Goal: Task Accomplishment & Management: Manage account settings

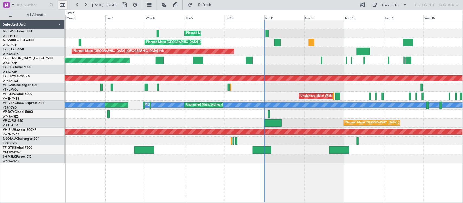
click at [61, 5] on button at bounding box center [62, 5] width 9 height 9
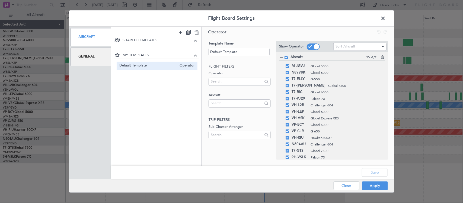
click at [83, 60] on div "General" at bounding box center [90, 57] width 41 height 18
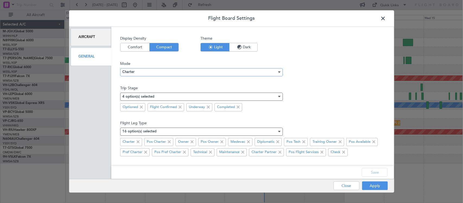
click at [222, 71] on div "Charter" at bounding box center [199, 72] width 155 height 8
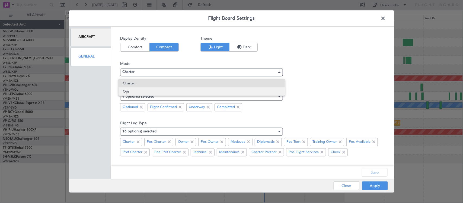
click at [174, 91] on span "Ops" at bounding box center [202, 91] width 158 height 8
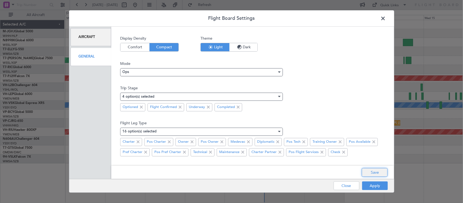
click at [376, 173] on button "Save" at bounding box center [375, 172] width 26 height 9
click at [376, 186] on button "Apply" at bounding box center [375, 185] width 26 height 9
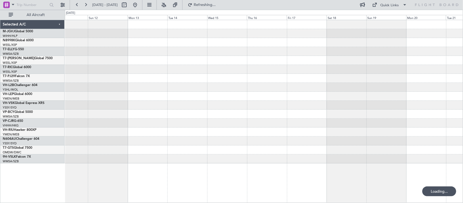
click at [185, 105] on div at bounding box center [264, 91] width 398 height 143
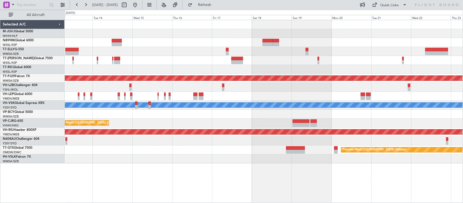
click at [276, 98] on div "Unplanned Maint Wichita (Wichita Mid-continent)" at bounding box center [264, 96] width 398 height 9
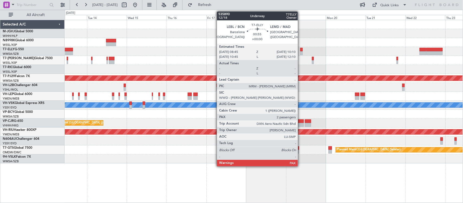
click at [300, 52] on div at bounding box center [301, 53] width 2 height 4
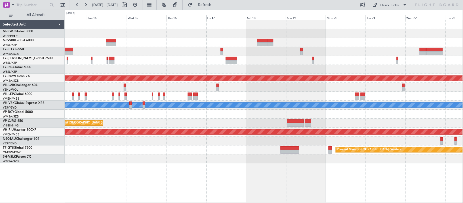
click at [278, 73] on div "Planned Maint Kuala Lumpur (Sultan Abdul Aziz Shah - Subang) Unplanned Maint Wi…" at bounding box center [264, 91] width 398 height 143
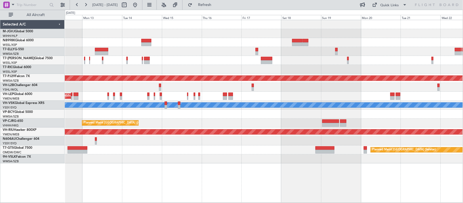
click at [302, 64] on div at bounding box center [264, 60] width 398 height 9
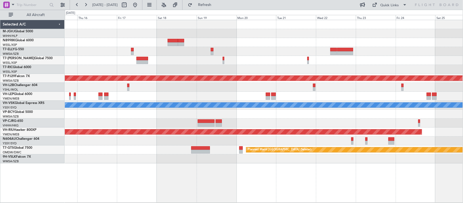
click at [160, 69] on div at bounding box center [264, 69] width 398 height 9
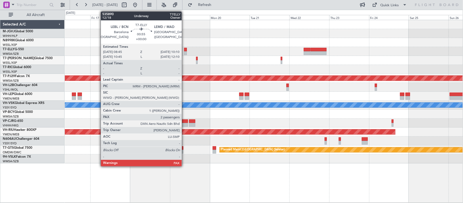
click at [184, 50] on div at bounding box center [185, 50] width 2 height 4
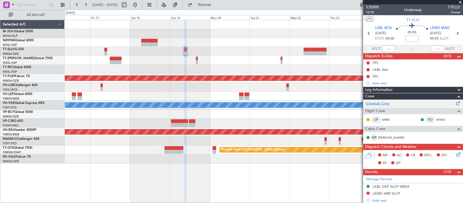
click at [381, 102] on link "Schedule Crew" at bounding box center [378, 103] width 24 height 5
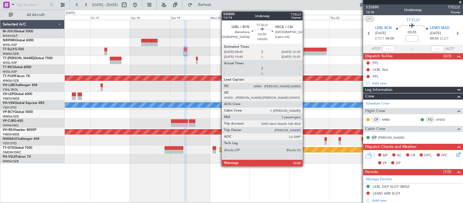
click at [305, 51] on div at bounding box center [307, 53] width 7 height 4
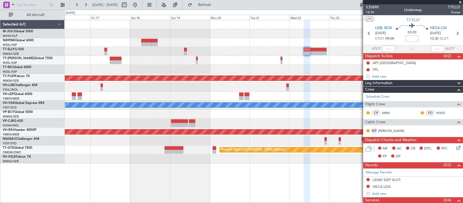
click at [413, 38] on input at bounding box center [411, 38] width 13 height 7
type input "+00:00"
click at [411, 38] on input "+00:00" at bounding box center [411, 38] width 13 height 7
type input "+00:05"
click at [414, 37] on input "+00:05" at bounding box center [411, 38] width 13 height 7
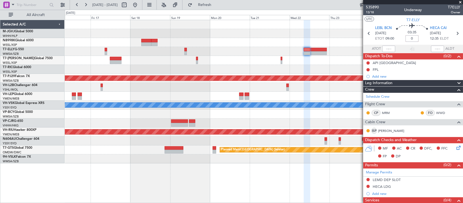
type input "+00:00"
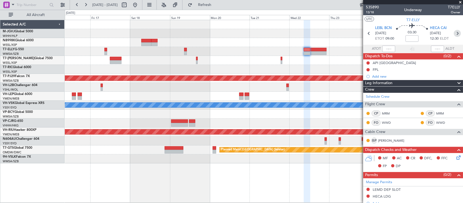
click at [454, 33] on icon at bounding box center [457, 33] width 7 height 7
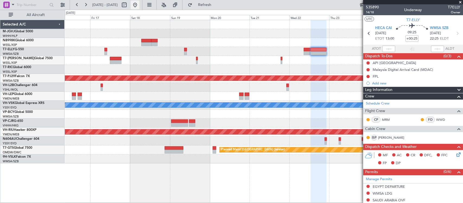
drag, startPoint x: 149, startPoint y: 2, endPoint x: 152, endPoint y: 4, distance: 3.3
click at [139, 2] on button at bounding box center [135, 5] width 9 height 9
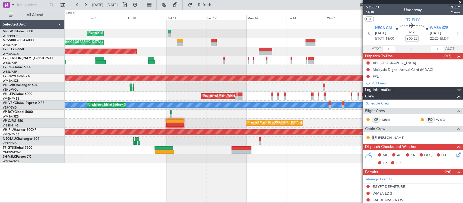
click at [159, 121] on div "Planned Maint Singapore (Seletar) Planned Maint Singapore (Seletar) Planned Mai…" at bounding box center [264, 91] width 398 height 143
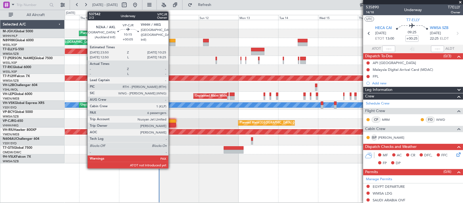
click at [171, 122] on div at bounding box center [167, 121] width 18 height 4
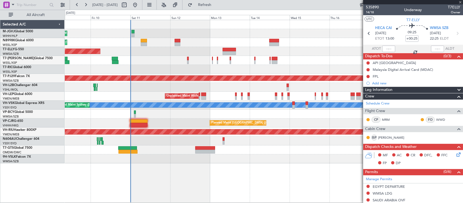
click at [247, 148] on div "Planned Maint [GEOGRAPHIC_DATA] (Seletar)" at bounding box center [264, 149] width 398 height 9
type input "+00:05"
type input "6"
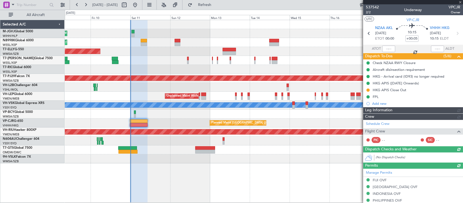
type input "[PERSON_NAME] (HHAFI)"
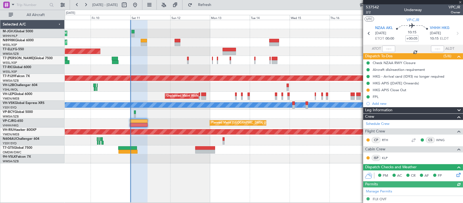
click at [387, 48] on div at bounding box center [388, 49] width 13 height 7
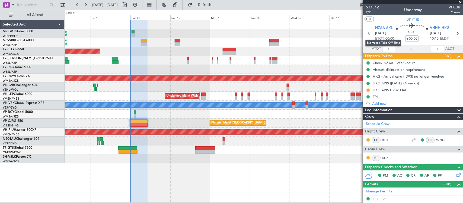
click at [388, 48] on mat-tooltip-component "Estimated Take-Off Time" at bounding box center [382, 43] width 43 height 14
click at [387, 48] on input "text" at bounding box center [388, 49] width 13 height 7
type input "00:06"
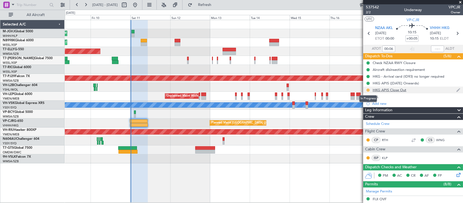
click at [367, 89] on button at bounding box center [367, 89] width 3 height 3
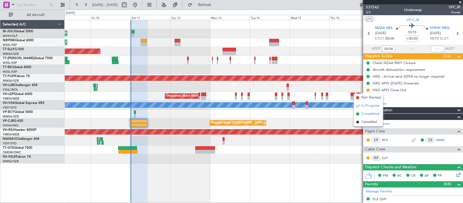
click at [368, 114] on span "Completed" at bounding box center [370, 113] width 18 height 5
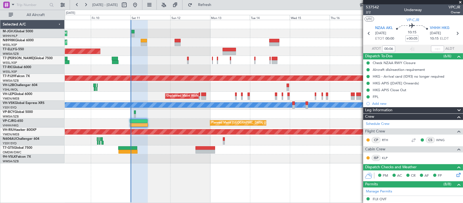
click at [459, 0] on span at bounding box center [459, 2] width 5 height 5
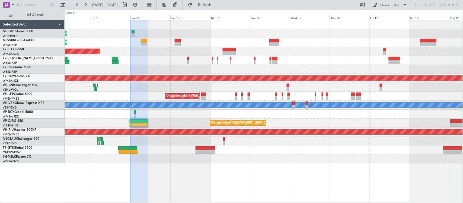
type input "0"
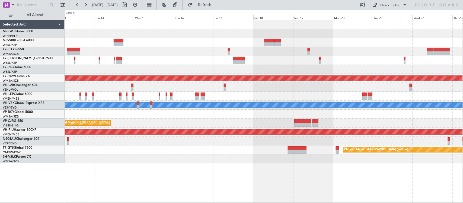
click at [276, 56] on div at bounding box center [264, 60] width 398 height 9
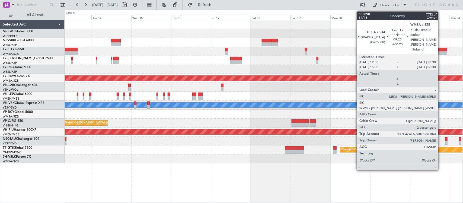
click at [441, 52] on div at bounding box center [439, 53] width 16 height 4
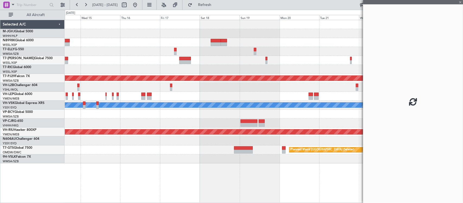
click at [229, 112] on div "Planned Maint Kuala Lumpur (Sultan Abdul Aziz Shah - Subang) Unplanned Maint Wi…" at bounding box center [264, 91] width 398 height 143
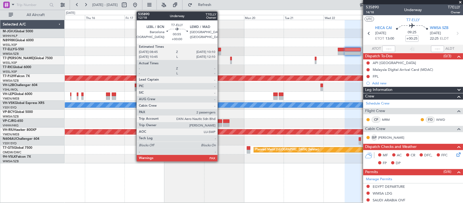
click at [220, 51] on div at bounding box center [219, 50] width 2 height 4
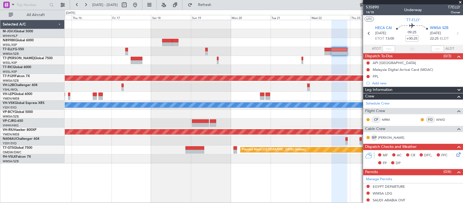
click at [228, 65] on div at bounding box center [264, 69] width 398 height 9
click at [274, 56] on div at bounding box center [264, 60] width 398 height 9
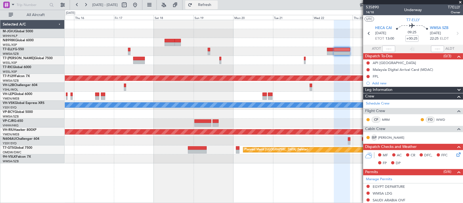
click at [216, 6] on span "Refresh" at bounding box center [204, 5] width 23 height 4
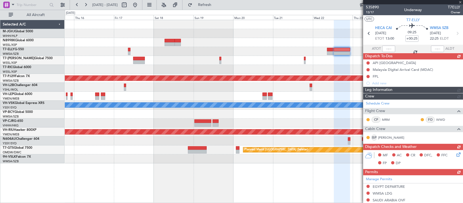
click at [283, 95] on div at bounding box center [264, 96] width 398 height 9
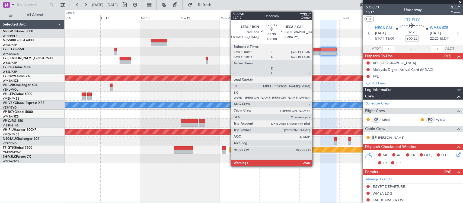
click at [315, 50] on div at bounding box center [316, 50] width 7 height 4
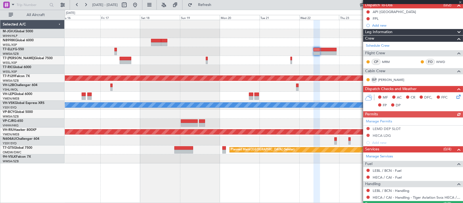
scroll to position [89, 0]
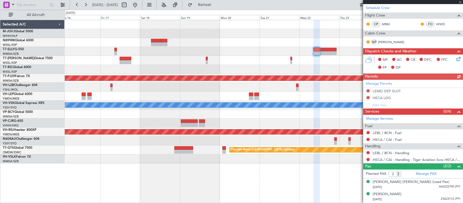
click at [378, 83] on div "Manage Permits LEMD DEP SLOT HECA LDG Add new" at bounding box center [413, 94] width 100 height 29
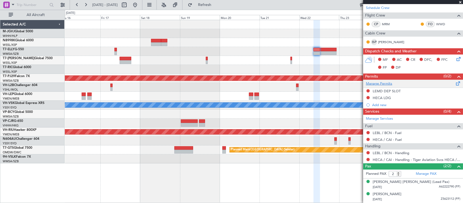
click at [382, 82] on link "Manage Permits" at bounding box center [379, 83] width 26 height 5
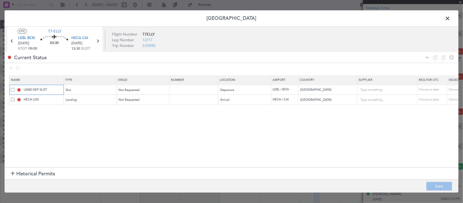
click at [27, 91] on input "LEMD DEP SLOT" at bounding box center [43, 89] width 41 height 5
click at [11, 91] on span at bounding box center [13, 90] width 4 height 4
click at [15, 88] on input "checkbox" at bounding box center [15, 88] width 0 height 0
click at [442, 55] on icon at bounding box center [443, 57] width 7 height 7
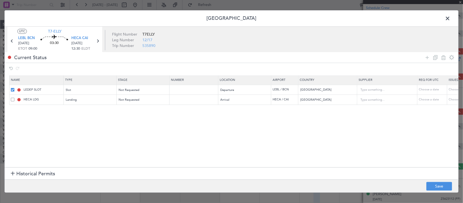
type input "HECA LDG"
type input "Egypt"
click at [426, 57] on icon at bounding box center [427, 57] width 7 height 7
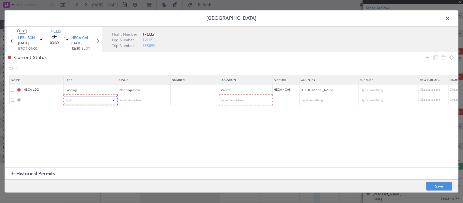
click at [88, 97] on div "Type" at bounding box center [88, 100] width 45 height 8
click at [128, 100] on span "Select an option" at bounding box center [130, 100] width 22 height 4
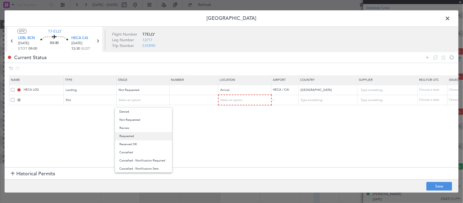
click at [134, 137] on span "Requested" at bounding box center [143, 136] width 48 height 8
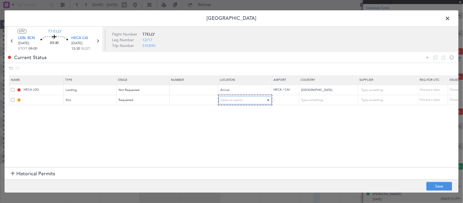
click at [243, 102] on div "Select an option" at bounding box center [243, 100] width 45 height 8
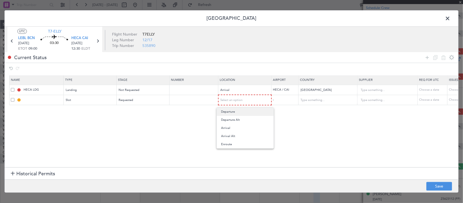
click at [243, 113] on span "Departure" at bounding box center [245, 112] width 48 height 8
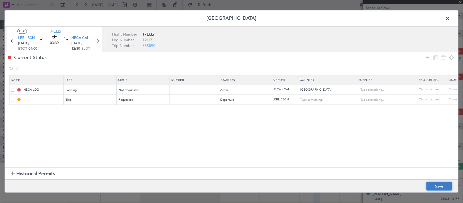
click at [442, 185] on button "Save" at bounding box center [439, 186] width 26 height 9
type input "LEBL DEP SLOT"
type input "Spain"
type input "NNN"
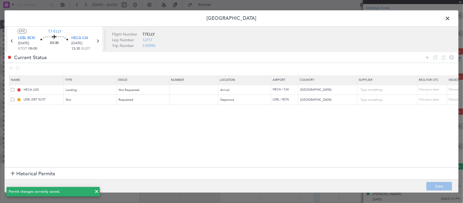
click at [450, 20] on span at bounding box center [450, 19] width 0 height 11
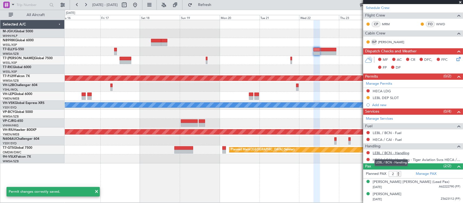
click at [382, 153] on link "LEBL / BCN - Handling" at bounding box center [391, 152] width 37 height 5
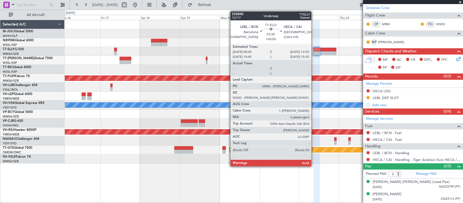
click at [314, 51] on div at bounding box center [316, 50] width 7 height 4
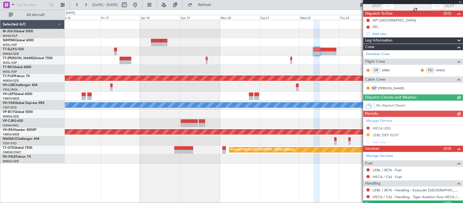
scroll to position [80, 0]
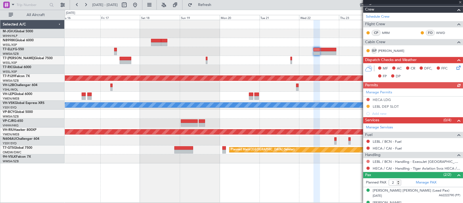
click at [368, 161] on button at bounding box center [367, 161] width 3 height 3
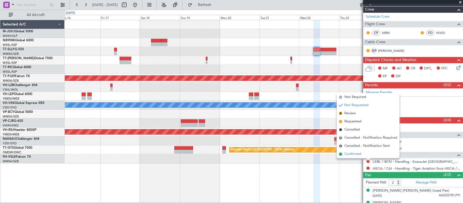
click at [362, 154] on li "Confirmed" at bounding box center [368, 154] width 63 height 8
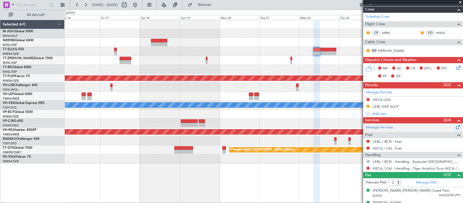
scroll to position [0, 0]
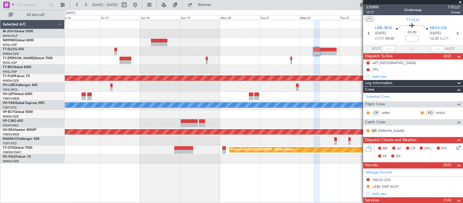
drag, startPoint x: 412, startPoint y: 38, endPoint x: 418, endPoint y: 43, distance: 7.2
click at [412, 38] on input at bounding box center [411, 38] width 13 height 7
click at [422, 34] on div "03:30 0" at bounding box center [412, 33] width 36 height 20
drag, startPoint x: 150, startPoint y: 4, endPoint x: 156, endPoint y: 11, distance: 8.5
click at [139, 4] on button at bounding box center [135, 5] width 9 height 9
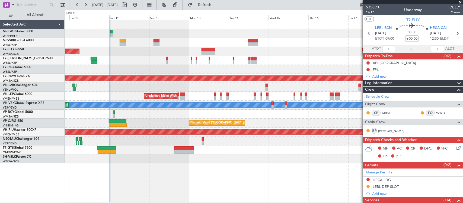
click at [294, 119] on div "Planned Maint Singapore (Seletar) Planned Maint Singapore (Seletar) Planned Mai…" at bounding box center [264, 91] width 398 height 143
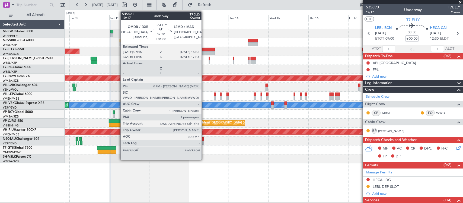
click at [204, 48] on div at bounding box center [207, 50] width 13 height 4
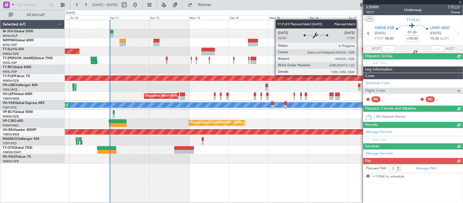
type input "+01:00"
type input "1"
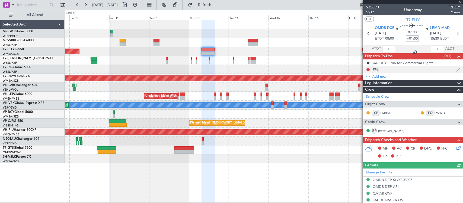
click at [376, 68] on div "FPL" at bounding box center [376, 69] width 6 height 5
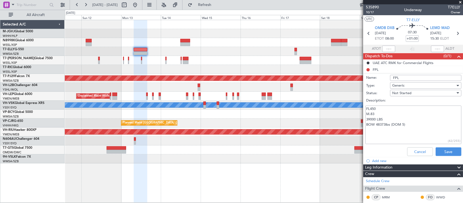
click at [230, 115] on div at bounding box center [264, 114] width 398 height 9
click at [384, 124] on textarea "FL450 M.83 39000 LBS BOW 48373lbs (DOM 5)" at bounding box center [413, 124] width 96 height 39
click at [422, 127] on textarea "FL450 M.83 39000 LBS BOW 48374lbs (DOM 5)" at bounding box center [413, 124] width 96 height 39
drag, startPoint x: 420, startPoint y: 129, endPoint x: 366, endPoint y: 130, distance: 54.0
click at [366, 130] on textarea "FL450 M.83 39000 LBS BOW 48374lbs (DOM 5) Payload 250lbs (Pax + baggage)" at bounding box center [413, 124] width 96 height 39
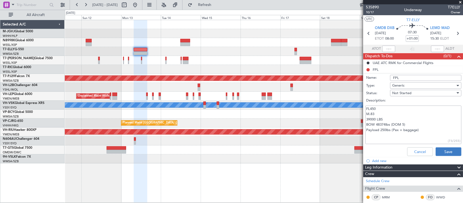
type textarea "FL450 M.83 39000 LBS BOW 48374lbs (DOM 5) Payload 250lbs (Pax + baggage)"
click at [446, 149] on button "Save" at bounding box center [448, 151] width 26 height 9
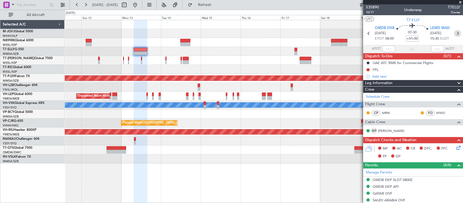
click at [454, 36] on icon at bounding box center [457, 33] width 7 height 7
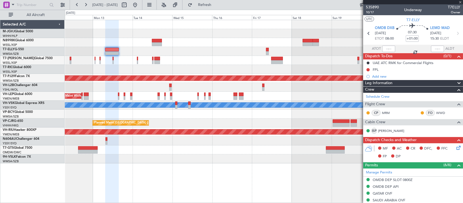
click at [184, 126] on div "Planned Maint [GEOGRAPHIC_DATA] ([GEOGRAPHIC_DATA] Intl)" at bounding box center [264, 122] width 398 height 9
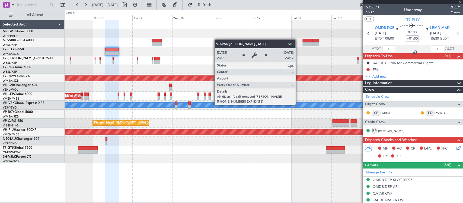
type input "+00:05"
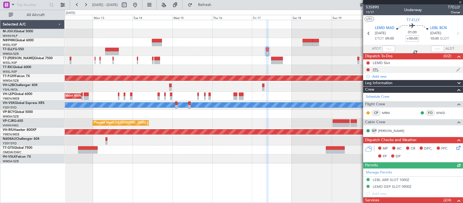
click at [376, 69] on div "FPL" at bounding box center [376, 69] width 6 height 5
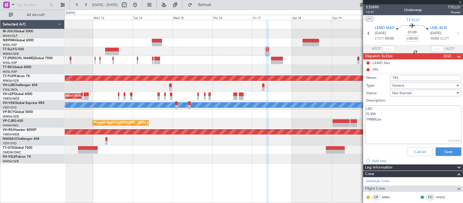
click at [389, 121] on textarea "LRC FL300 19800Lbs" at bounding box center [413, 124] width 96 height 39
paste textarea "Payload 250lbs (Pax + baggage)"
type textarea "LRC FL300 19800Lbs Payload 250lbs (Pax + baggage)"
click at [447, 152] on button "Save" at bounding box center [448, 151] width 26 height 9
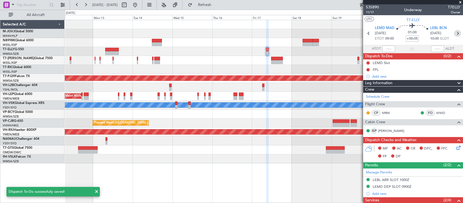
click at [454, 33] on icon at bounding box center [457, 33] width 7 height 7
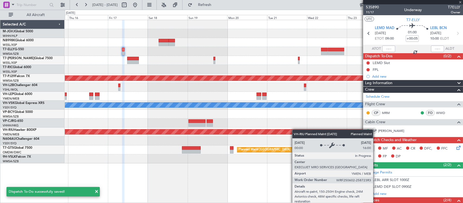
click at [136, 132] on div "Planned Maint [GEOGRAPHIC_DATA] ([GEOGRAPHIC_DATA])" at bounding box center [264, 131] width 398 height 9
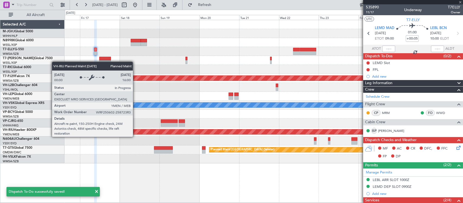
type input "2"
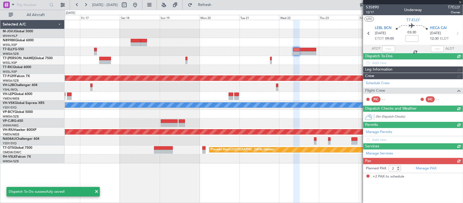
click at [227, 123] on div "Planned Maint [GEOGRAPHIC_DATA] ([GEOGRAPHIC_DATA] Intl)" at bounding box center [264, 122] width 398 height 9
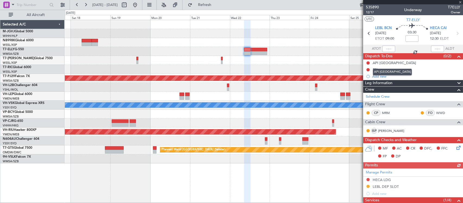
click at [377, 67] on mat-tooltip-component "API Egypt" at bounding box center [392, 72] width 47 height 14
click at [376, 69] on div "FPL" at bounding box center [376, 69] width 6 height 5
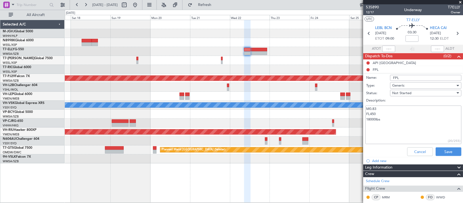
click at [377, 109] on textarea "M0.83 FL450 18000lbs" at bounding box center [413, 124] width 96 height 39
click at [380, 113] on textarea "M0.83 FL450 18000lbs" at bounding box center [413, 124] width 96 height 39
click at [386, 120] on textarea "M0.83 FL450 18000lbs" at bounding box center [413, 124] width 96 height 39
paste textarea "Payload 250lbs (Pax + baggage)"
click at [379, 109] on textarea "M0.83 FL450 18000lbs BOW: 48374lbs (DOM 5) Payload 250lbs (Pax + baggage)" at bounding box center [413, 124] width 96 height 39
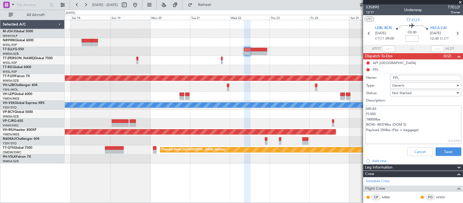
drag, startPoint x: 376, startPoint y: 115, endPoint x: 370, endPoint y: 116, distance: 5.2
click at [370, 116] on textarea "M0.83 FL450 18000lbs BOW: 48374lbs (DOM 5) Payload 250lbs (Pax + baggage)" at bounding box center [413, 124] width 96 height 39
type textarea "M0.83 FLXXX 18000lbs BOW: 48374lbs (DOM 5) Payload 250lbs (Pax + baggage)"
click at [450, 151] on button "Save" at bounding box center [448, 151] width 26 height 9
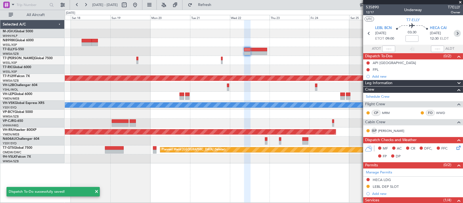
click at [454, 33] on icon at bounding box center [457, 33] width 7 height 7
type input "+00:25"
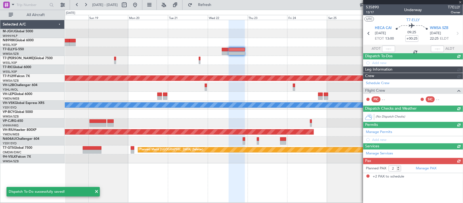
click at [270, 98] on div at bounding box center [264, 96] width 398 height 9
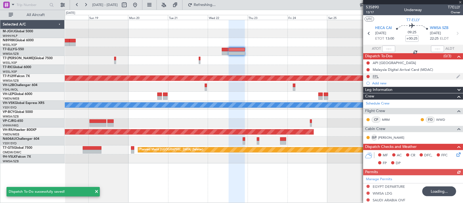
click at [382, 77] on div "FPL" at bounding box center [413, 76] width 100 height 7
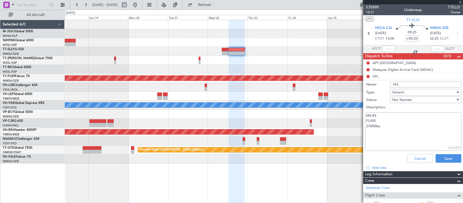
click at [386, 127] on textarea "M0.83 FL450 37000lbs" at bounding box center [413, 131] width 96 height 39
paste textarea "Payload 250lbs (Pax + baggage)"
click at [381, 135] on textarea "M0.83 FL450 37000lbs BOW 49374lbs (DOM 5) Payload 250lbs (Pax + baggage)" at bounding box center [413, 131] width 96 height 39
drag, startPoint x: 380, startPoint y: 135, endPoint x: 384, endPoint y: 136, distance: 4.5
click at [384, 136] on textarea "M0.83 FL450 37000lbs BOW 49374lbs (DOM 5) Payload 250lbs (Pax + baggage)" at bounding box center [413, 131] width 96 height 39
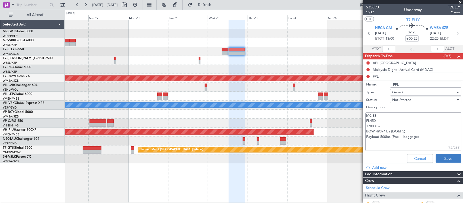
type textarea "M0.83 FL450 37000lbs BOW 49374lbs (DOM 5) Payload 500lbs (Pax + baggage)"
click at [435, 155] on button "Save" at bounding box center [448, 158] width 26 height 9
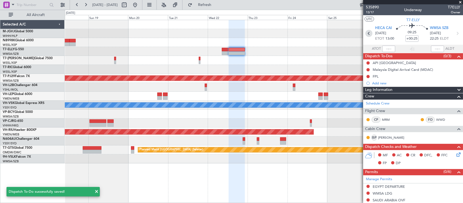
click at [368, 33] on icon at bounding box center [368, 33] width 7 height 7
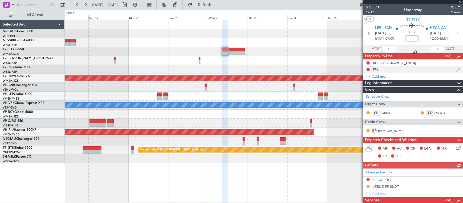
click at [379, 71] on div "FPL" at bounding box center [413, 69] width 100 height 7
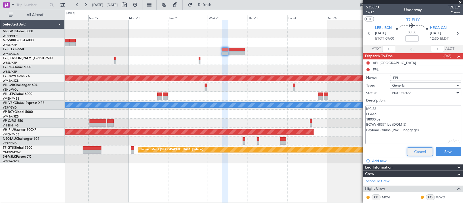
click at [413, 150] on button "Cancel" at bounding box center [420, 151] width 26 height 9
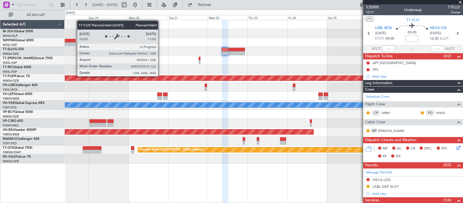
click at [253, 101] on div "Planned Maint Kuala Lumpur (Sultan Abdul Aziz Shah - Subang) MEL Planned Maint …" at bounding box center [264, 91] width 398 height 143
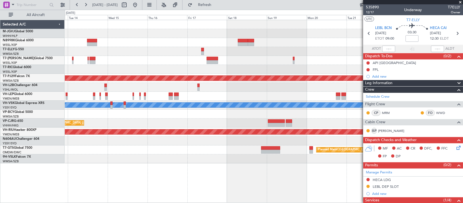
click at [267, 98] on div "Planned Maint Kuala Lumpur (Sultan Abdul Aziz Shah - Subang) Unplanned Maint Wi…" at bounding box center [264, 91] width 398 height 143
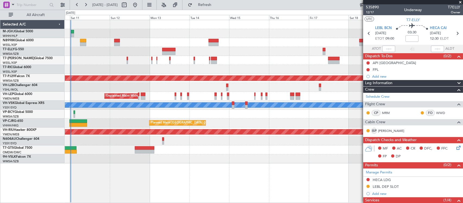
click at [219, 74] on div "Planned Maint [GEOGRAPHIC_DATA] (Sultan [PERSON_NAME] [PERSON_NAME] - Subang)" at bounding box center [264, 78] width 398 height 9
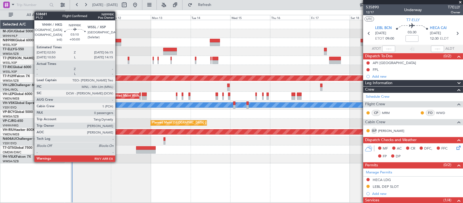
click at [118, 42] on div at bounding box center [119, 44] width 6 height 4
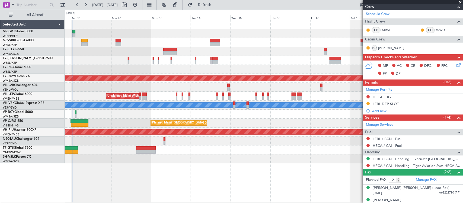
scroll to position [89, 0]
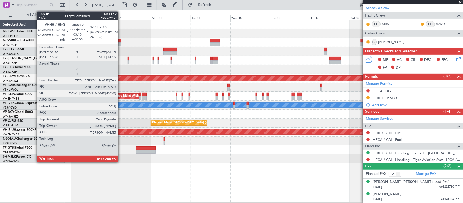
click at [121, 43] on div at bounding box center [119, 44] width 6 height 4
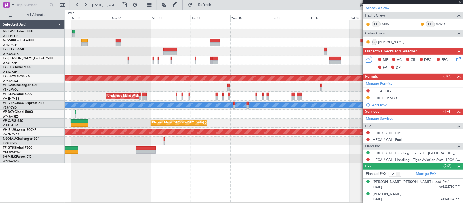
type input "0"
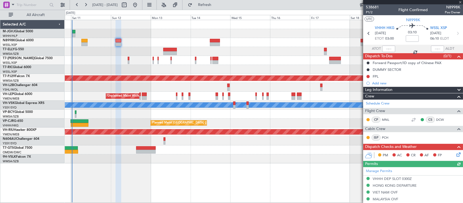
scroll to position [84, 0]
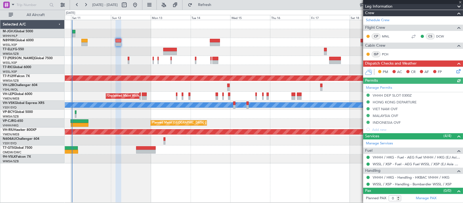
click at [455, 72] on icon at bounding box center [457, 70] width 4 height 4
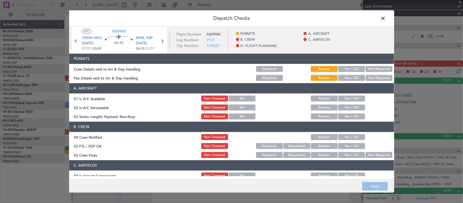
click at [345, 68] on button "Yes / OK" at bounding box center [351, 69] width 27 height 6
click at [350, 81] on button "Yes / OK" at bounding box center [351, 78] width 27 height 6
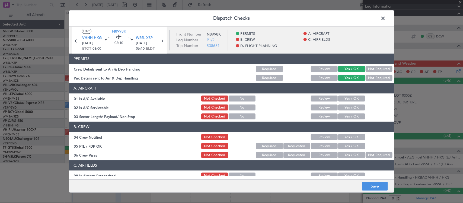
click at [350, 100] on button "Yes / OK" at bounding box center [351, 99] width 27 height 6
click at [350, 105] on button "Yes / OK" at bounding box center [351, 108] width 27 height 6
click at [351, 114] on button "Yes / OK" at bounding box center [351, 117] width 27 height 6
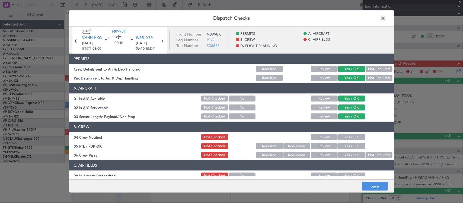
click at [353, 138] on button "Yes / OK" at bounding box center [351, 137] width 27 height 6
click at [353, 145] on button "Yes / OK" at bounding box center [351, 146] width 27 height 6
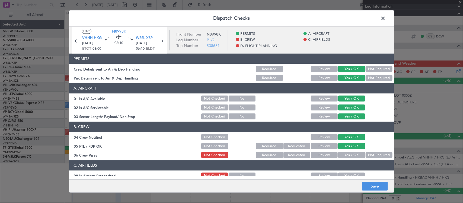
click at [365, 155] on button "Not Required" at bounding box center [378, 155] width 27 height 6
click at [349, 173] on button "Yes / OK" at bounding box center [351, 176] width 27 height 6
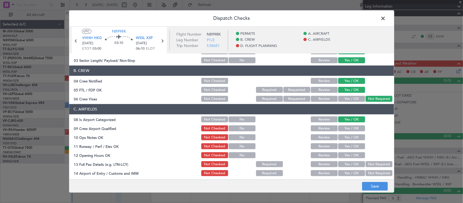
scroll to position [113, 0]
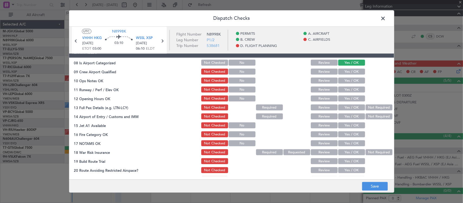
click at [347, 71] on button "Yes / OK" at bounding box center [351, 72] width 27 height 6
click at [348, 79] on button "Yes / OK" at bounding box center [351, 81] width 27 height 6
click at [345, 89] on button "Yes / OK" at bounding box center [351, 90] width 27 height 6
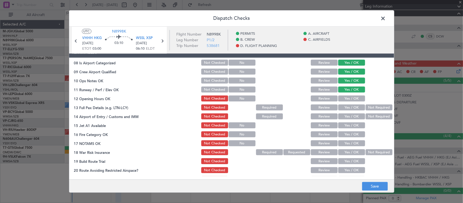
click at [349, 95] on div "Yes / OK" at bounding box center [350, 99] width 27 height 8
click at [349, 99] on button "Yes / OK" at bounding box center [351, 99] width 27 height 6
click at [351, 105] on button "Yes / OK" at bounding box center [351, 108] width 27 height 6
click at [369, 108] on button "Not Required" at bounding box center [378, 108] width 27 height 6
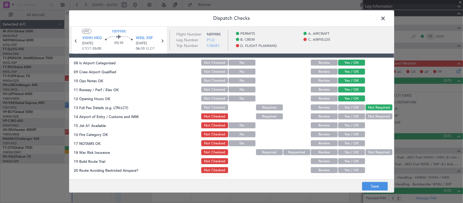
click at [349, 117] on button "Yes / OK" at bounding box center [351, 117] width 27 height 6
click at [349, 124] on button "Yes / OK" at bounding box center [351, 126] width 27 height 6
click at [348, 132] on button "Yes / OK" at bounding box center [351, 135] width 27 height 6
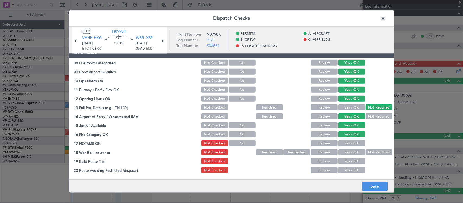
click at [349, 145] on button "Yes / OK" at bounding box center [351, 143] width 27 height 6
click at [365, 150] on button "Not Required" at bounding box center [378, 152] width 27 height 6
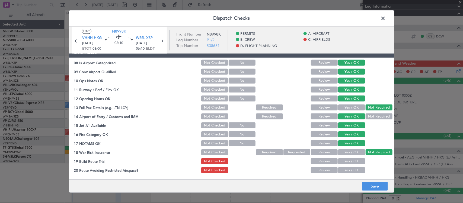
click at [352, 159] on button "Yes / OK" at bounding box center [351, 161] width 27 height 6
click at [350, 169] on button "Yes / OK" at bounding box center [351, 170] width 27 height 6
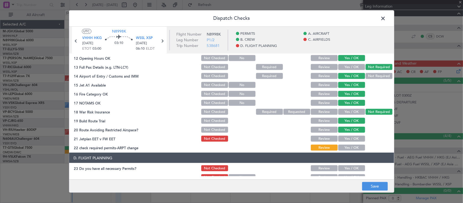
scroll to position [169, 0]
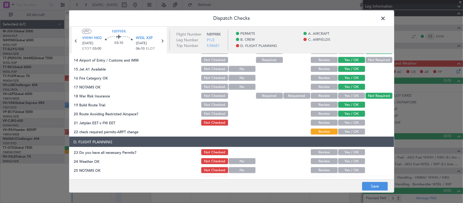
click at [349, 121] on button "Yes / OK" at bounding box center [351, 123] width 27 height 6
click at [350, 131] on button "Yes / OK" at bounding box center [351, 132] width 27 height 6
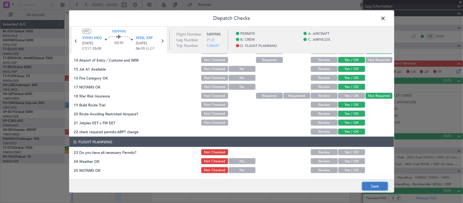
click at [374, 188] on button "Save" at bounding box center [375, 186] width 26 height 9
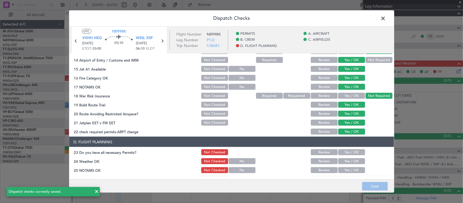
click at [386, 21] on span at bounding box center [386, 19] width 0 height 11
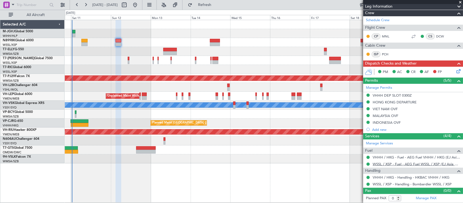
click at [384, 164] on link "WSSL / XSP - Fuel - AEG Fuel WSSL / XSP (EJ Asia Only)" at bounding box center [417, 164] width 88 height 5
click at [82, 38] on div "Planned Maint [GEOGRAPHIC_DATA] (Seletar)" at bounding box center [264, 42] width 398 height 9
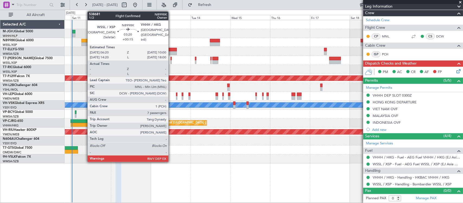
click at [85, 42] on div at bounding box center [84, 41] width 6 height 4
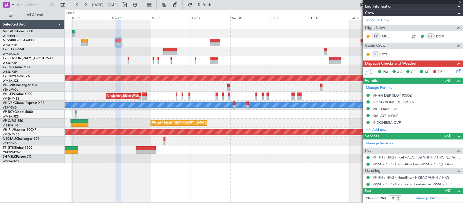
type input "+00:15"
type input "7"
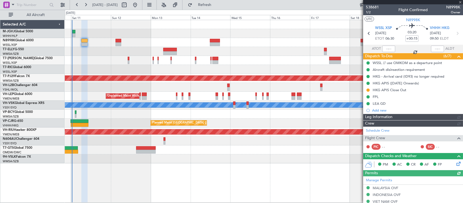
type input "[PERSON_NAME] (HHAFI)"
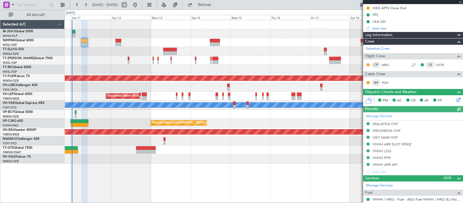
scroll to position [169, 0]
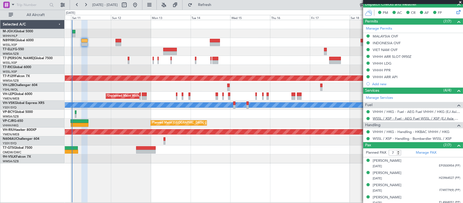
click at [379, 119] on link "WSSL / XSP - Fuel - AEG Fuel WSSL / XSP (EJ Asia Only)" at bounding box center [417, 118] width 88 height 5
type input "[PERSON_NAME] (HHAFI)"
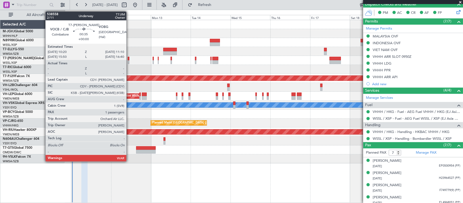
click at [129, 60] on div at bounding box center [129, 62] width 2 height 4
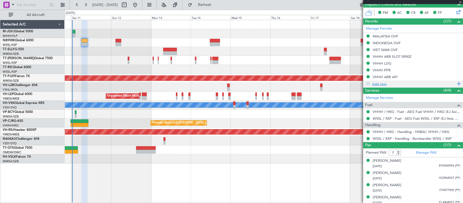
type input "1"
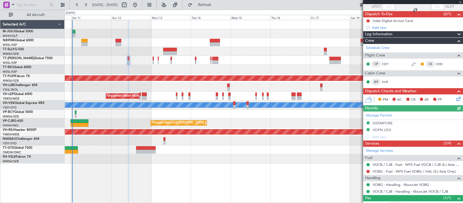
scroll to position [62, 0]
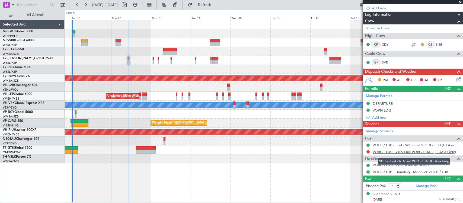
click at [390, 152] on link "VOBG - Fuel - WFS Fuel VOBG / HAL (EJ Asia Only)" at bounding box center [414, 151] width 83 height 5
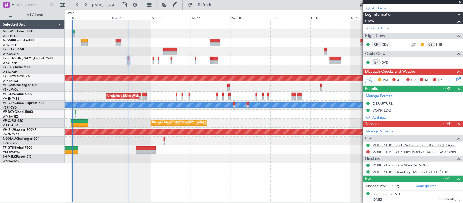
click at [393, 144] on link "VOCB / CJB - Fuel - WFS Fuel VOCB / CJB (EJ Asia Only)" at bounding box center [417, 145] width 88 height 5
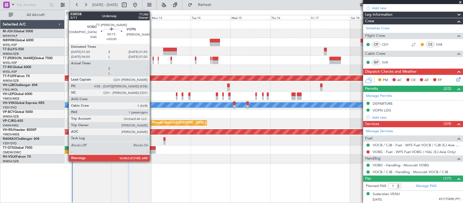
click at [153, 60] on div at bounding box center [153, 59] width 1 height 4
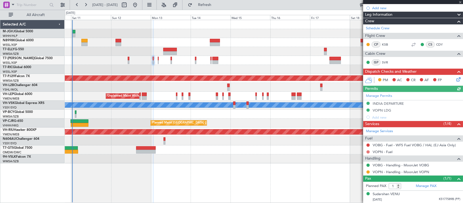
click at [368, 152] on button at bounding box center [367, 151] width 3 height 3
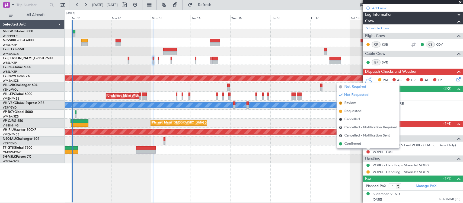
click at [359, 85] on span "Not Required" at bounding box center [355, 86] width 22 height 5
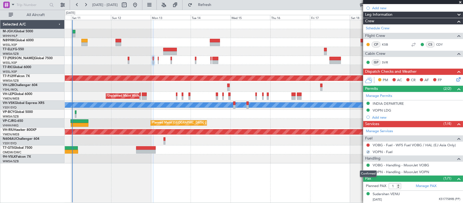
click at [367, 173] on div "Confirmed" at bounding box center [368, 173] width 17 height 7
click at [368, 171] on button at bounding box center [367, 171] width 3 height 3
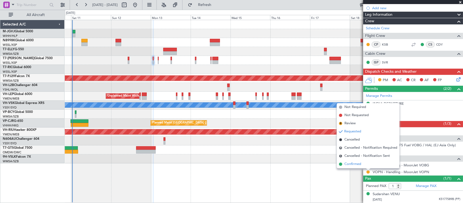
click at [359, 164] on span "Confirmed" at bounding box center [352, 163] width 17 height 5
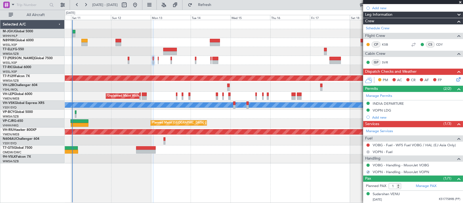
click at [369, 151] on button at bounding box center [367, 151] width 3 height 3
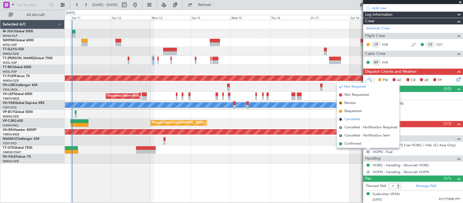
click at [357, 118] on span "Cancelled" at bounding box center [351, 119] width 15 height 5
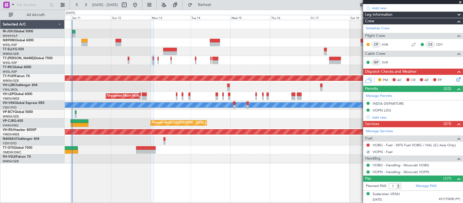
click at [384, 147] on body "10 Oct 2025 - 20 Oct 2025 Refresh Quick Links All Aircraft Planned Maint Singap…" at bounding box center [231, 101] width 463 height 203
click at [395, 146] on link "VOBG - Fuel - WFS Fuel VOBG / HAL (EJ Asia Only)" at bounding box center [414, 145] width 83 height 5
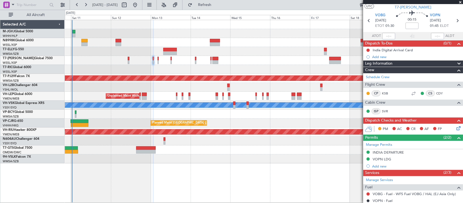
scroll to position [0, 0]
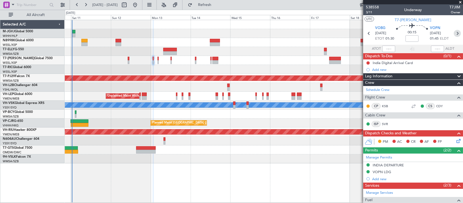
click at [454, 31] on icon at bounding box center [457, 33] width 7 height 7
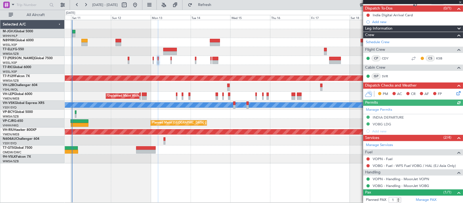
scroll to position [62, 0]
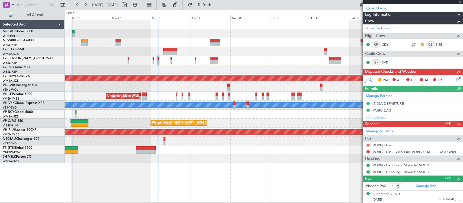
click at [367, 145] on button at bounding box center [367, 144] width 3 height 3
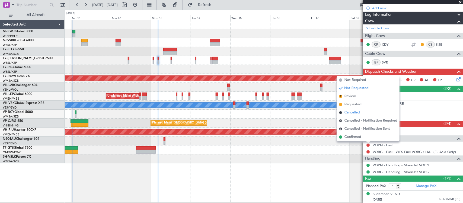
click at [352, 114] on span "Cancelled" at bounding box center [351, 112] width 15 height 5
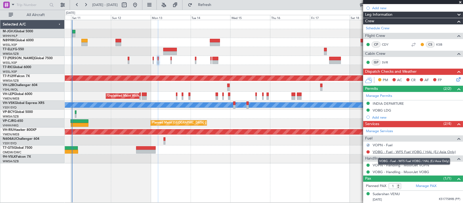
click at [389, 151] on link "VOBG - Fuel - WFS Fuel VOBG / HAL (EJ Asia Only)" at bounding box center [414, 151] width 83 height 5
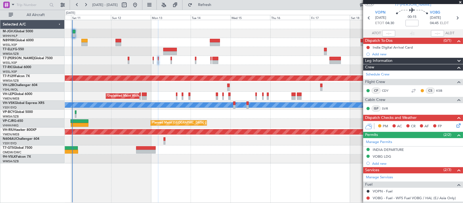
scroll to position [0, 0]
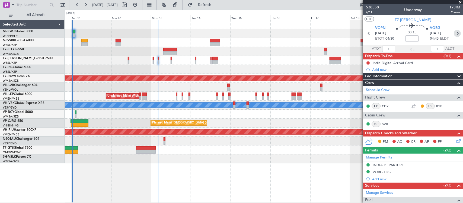
click at [454, 31] on icon at bounding box center [457, 33] width 7 height 7
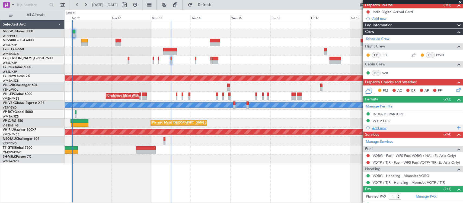
scroll to position [62, 0]
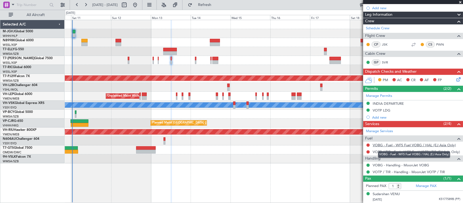
click at [383, 145] on link "VOBG - Fuel - WFS Fuel VOBG / HAL (EJ Asia Only)" at bounding box center [414, 145] width 83 height 5
click at [381, 151] on link "VOTP / TIR - Fuel - WFS Fuel VOTP/ TIR (EJ Asia Only)" at bounding box center [416, 151] width 87 height 5
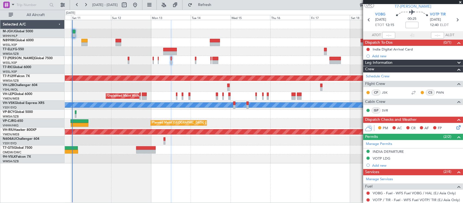
scroll to position [0, 0]
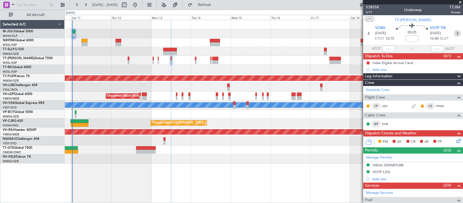
click at [454, 33] on icon at bounding box center [457, 33] width 7 height 7
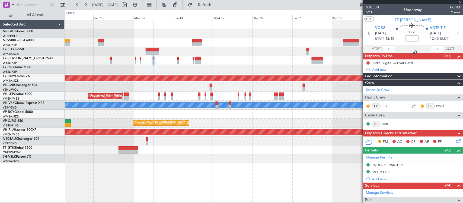
click at [277, 153] on div "Planned Maint [GEOGRAPHIC_DATA] (Seletar)" at bounding box center [264, 149] width 398 height 9
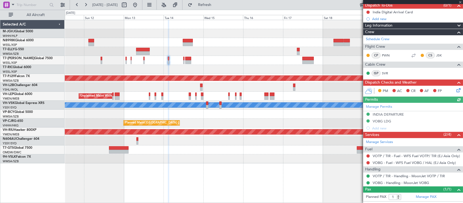
scroll to position [62, 0]
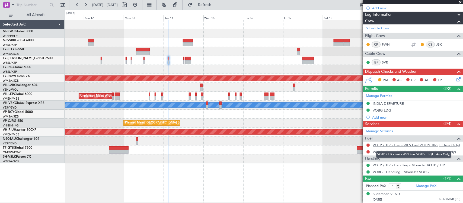
click at [382, 144] on link "VOTP / TIR - Fuel - WFS Fuel VOTP/ TIR (EJ Asia Only)" at bounding box center [416, 145] width 87 height 5
click at [380, 151] on link "VOBG - Fuel - WFS Fuel VOBG / HAL (EJ Asia Only)" at bounding box center [414, 151] width 83 height 5
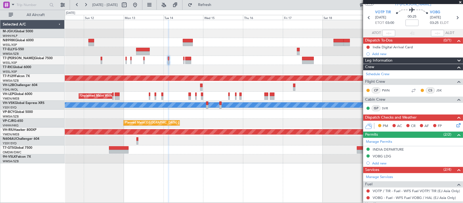
scroll to position [0, 0]
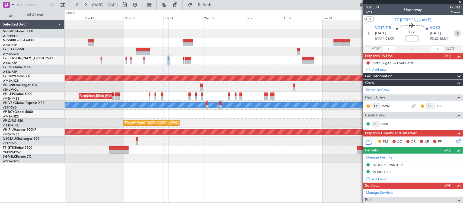
click at [456, 33] on icon at bounding box center [457, 33] width 7 height 7
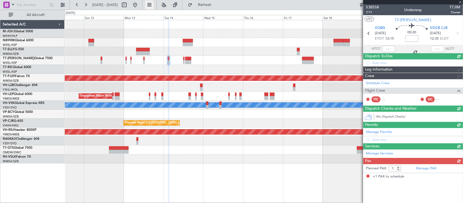
type input "-00:05"
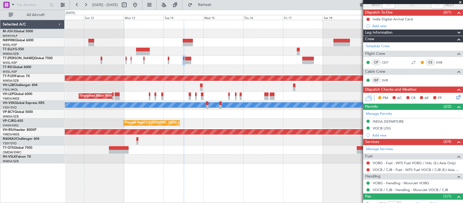
scroll to position [62, 0]
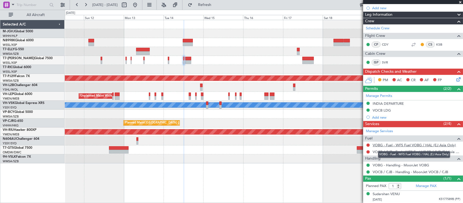
click at [384, 145] on link "VOBG - Fuel - WFS Fuel VOBG / HAL (EJ Asia Only)" at bounding box center [414, 145] width 83 height 5
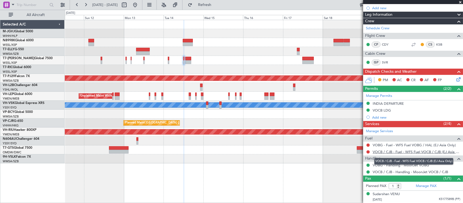
click at [376, 153] on link "VOCB / CJB - Fuel - WFS Fuel VOCB / CJB (EJ Asia Only)" at bounding box center [417, 151] width 88 height 5
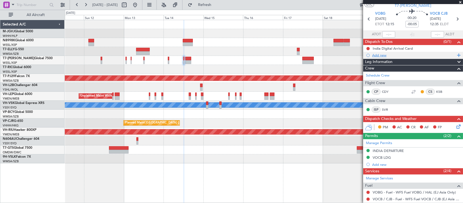
scroll to position [0, 0]
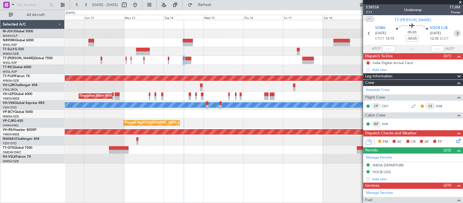
click at [454, 32] on icon at bounding box center [457, 33] width 7 height 7
type input "2"
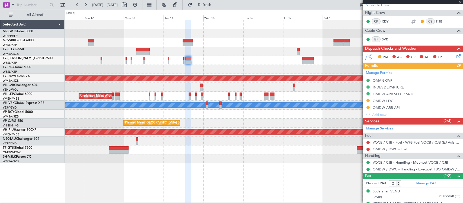
scroll to position [94, 0]
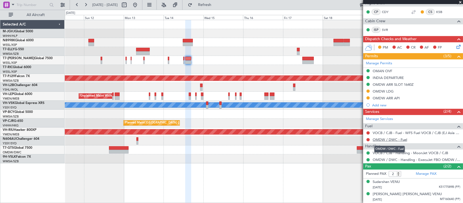
click at [392, 140] on link "OMDW / DWC - Fuel" at bounding box center [390, 139] width 34 height 5
click at [406, 132] on mat-tooltip-component "Incomplete" at bounding box center [410, 136] width 25 height 14
click at [426, 133] on link "VOCB / CJB - Fuel - WFS Fuel VOCB / CJB (EJ Asia Only)" at bounding box center [417, 132] width 88 height 5
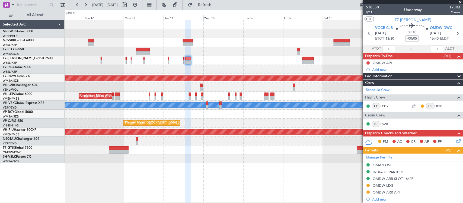
scroll to position [94, 0]
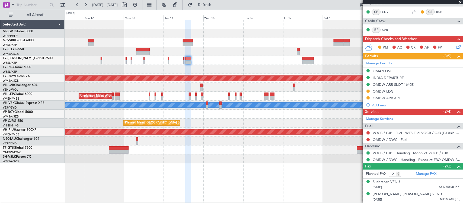
click at [247, 54] on div "Planned Maint [GEOGRAPHIC_DATA] ([GEOGRAPHIC_DATA] Intl)" at bounding box center [264, 51] width 398 height 9
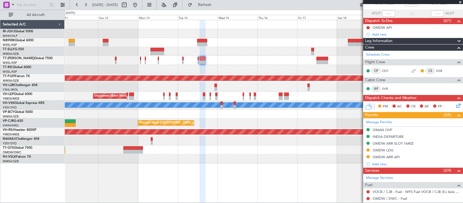
scroll to position [0, 0]
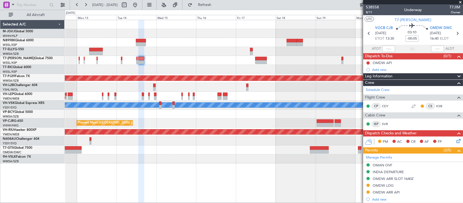
click at [249, 68] on div at bounding box center [264, 69] width 398 height 9
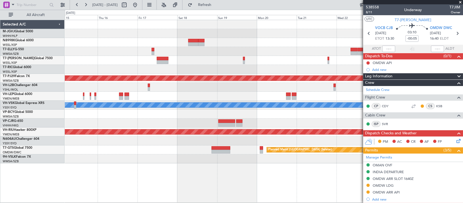
click at [238, 72] on div at bounding box center [264, 69] width 398 height 9
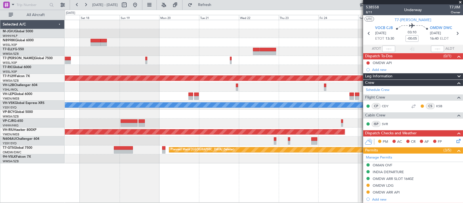
click at [186, 71] on div at bounding box center [264, 69] width 398 height 9
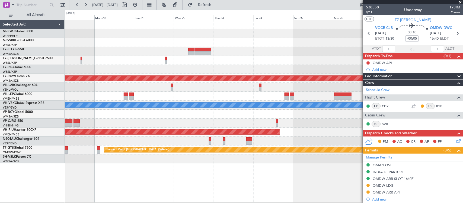
click at [177, 65] on div "Planned Maint [GEOGRAPHIC_DATA] (Sultan [PERSON_NAME] [PERSON_NAME] - Subang) […" at bounding box center [264, 91] width 398 height 143
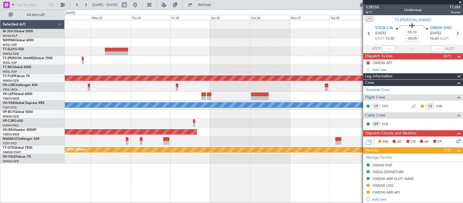
click at [310, 64] on div at bounding box center [264, 60] width 398 height 9
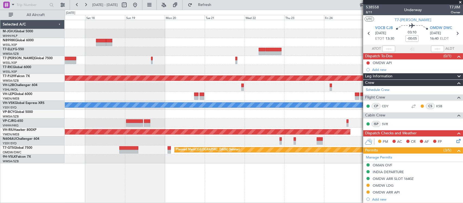
click at [303, 65] on div "Planned Maint [GEOGRAPHIC_DATA] (Sultan [PERSON_NAME] [PERSON_NAME] - Subang) […" at bounding box center [264, 91] width 398 height 143
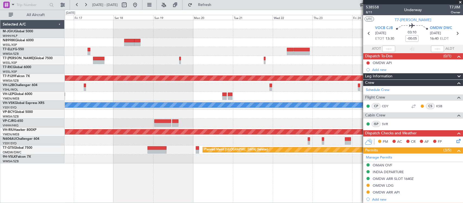
click at [297, 67] on div at bounding box center [264, 69] width 398 height 9
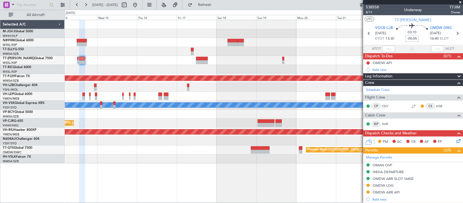
click at [272, 78] on div "Planned Maint Kuala Lumpur (Sultan Abdul Aziz Shah - Subang) Unplanned Maint Wi…" at bounding box center [264, 91] width 398 height 143
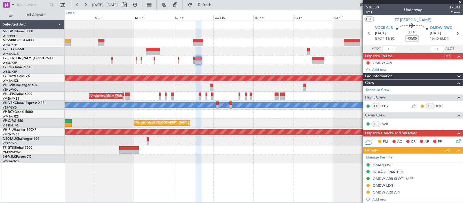
click at [270, 114] on div at bounding box center [264, 114] width 398 height 9
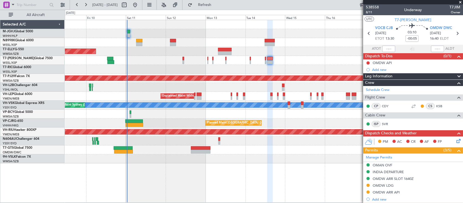
click at [196, 117] on div "Planned Maint [GEOGRAPHIC_DATA] (Seletar) Planned Maint [GEOGRAPHIC_DATA] (Sele…" at bounding box center [264, 91] width 398 height 143
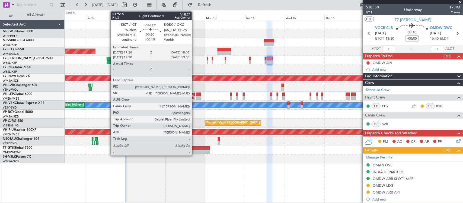
click at [194, 94] on div at bounding box center [194, 94] width 1 height 4
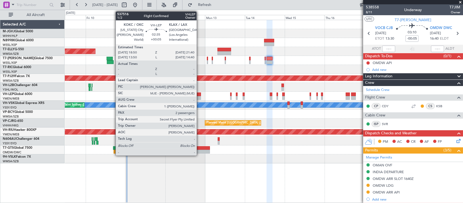
click at [199, 96] on div at bounding box center [198, 98] width 5 height 4
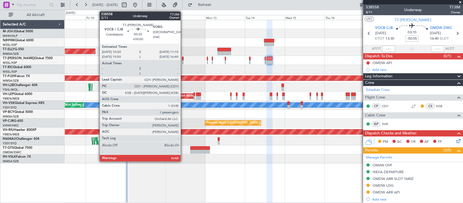
click at [183, 60] on div at bounding box center [183, 59] width 2 height 4
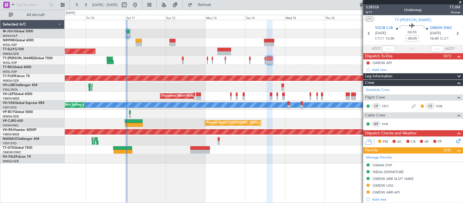
click at [184, 60] on div "Planned Maint [GEOGRAPHIC_DATA] (Seletar)" at bounding box center [264, 60] width 398 height 9
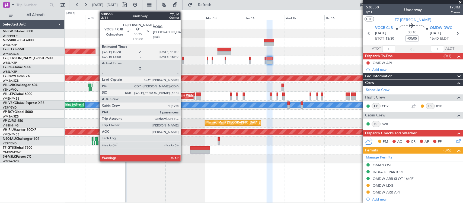
click at [183, 60] on div at bounding box center [183, 62] width 2 height 4
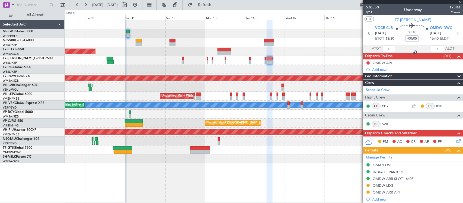
type input "1"
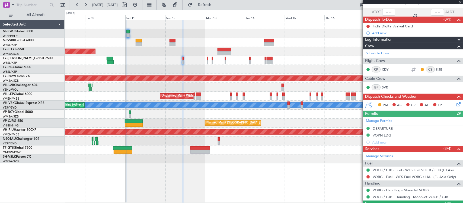
scroll to position [62, 0]
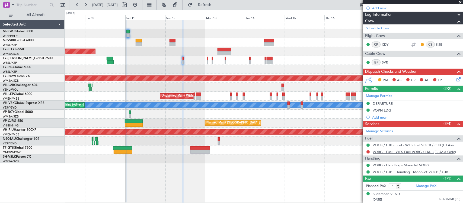
click at [387, 152] on link "VOBG - Fuel - WFS Fuel VOBG / HAL (EJ Asia Only)" at bounding box center [414, 151] width 83 height 5
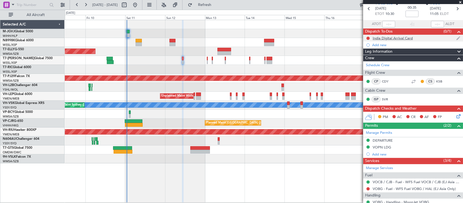
scroll to position [0, 0]
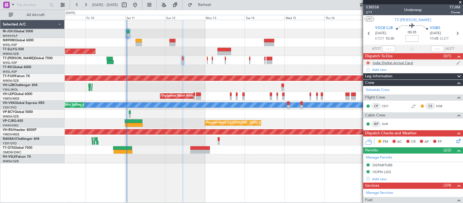
click at [368, 62] on button at bounding box center [367, 62] width 3 height 3
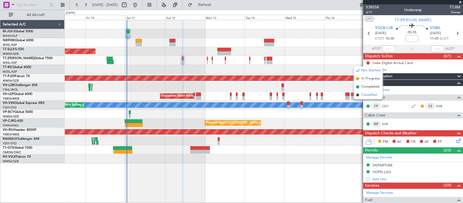
click at [367, 96] on span "Cancelled" at bounding box center [368, 94] width 15 height 5
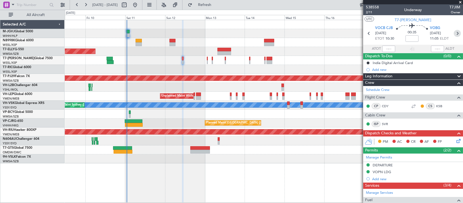
click at [454, 34] on icon at bounding box center [457, 33] width 7 height 7
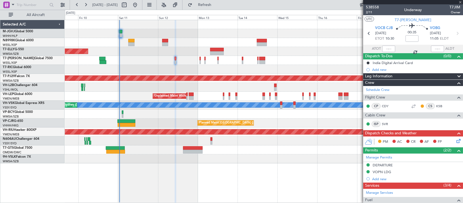
click at [246, 153] on div "Planned Maint [GEOGRAPHIC_DATA] (Seletar)" at bounding box center [264, 149] width 398 height 9
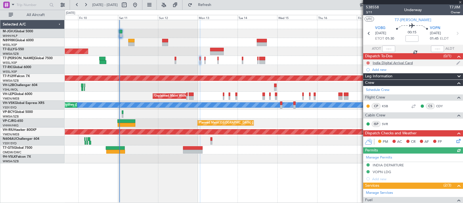
click at [368, 61] on button at bounding box center [367, 62] width 3 height 3
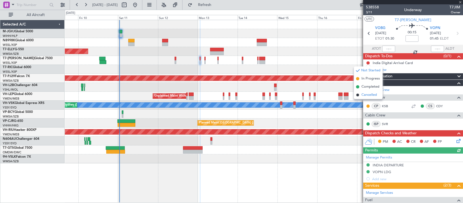
click at [369, 95] on span "Cancelled" at bounding box center [368, 94] width 15 height 5
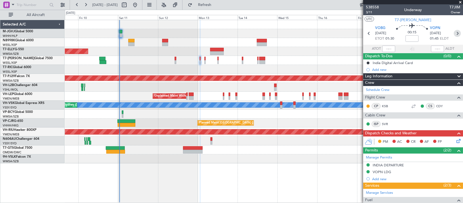
click at [455, 32] on icon at bounding box center [457, 33] width 7 height 7
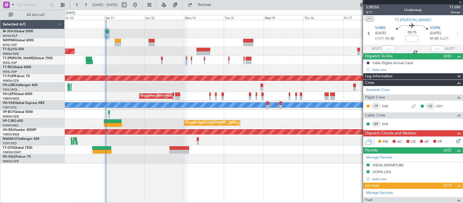
click at [258, 144] on div at bounding box center [264, 140] width 398 height 9
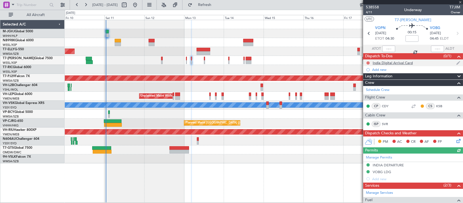
click at [368, 63] on button at bounding box center [367, 62] width 3 height 3
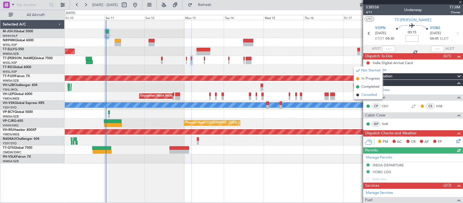
click at [370, 96] on span "Cancelled" at bounding box center [368, 94] width 15 height 5
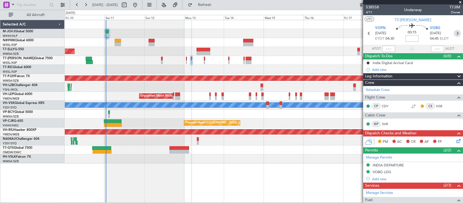
click at [454, 35] on icon at bounding box center [457, 33] width 7 height 7
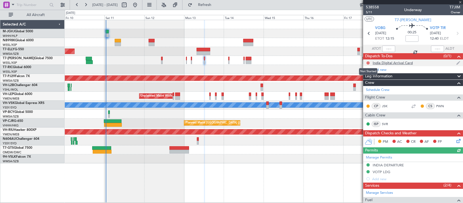
click at [367, 63] on button at bounding box center [367, 62] width 3 height 3
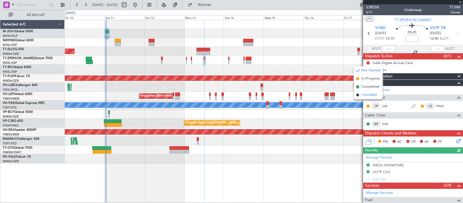
click at [364, 97] on span "Cancelled" at bounding box center [368, 94] width 15 height 5
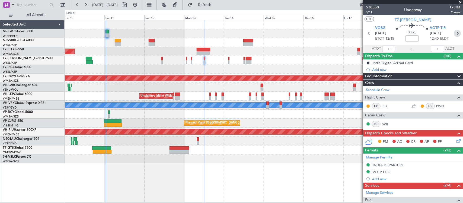
click at [454, 33] on icon at bounding box center [457, 33] width 7 height 7
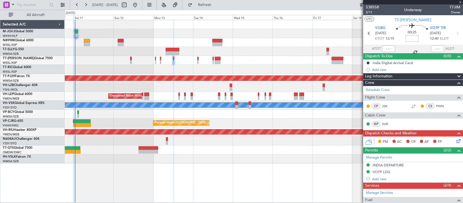
click at [267, 153] on div "Planned Maint [GEOGRAPHIC_DATA] (Seletar)" at bounding box center [264, 149] width 398 height 9
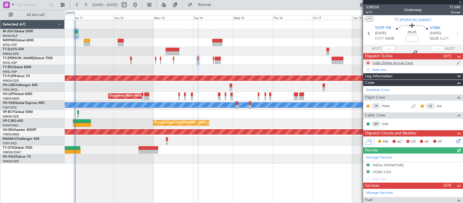
click at [367, 62] on button at bounding box center [367, 62] width 3 height 3
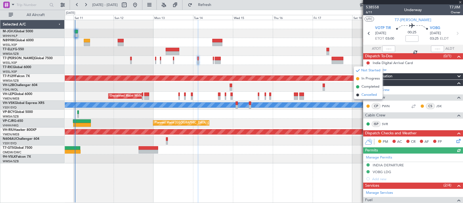
click at [372, 94] on span "Cancelled" at bounding box center [368, 94] width 15 height 5
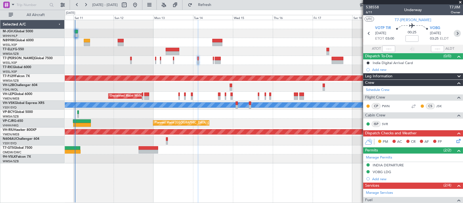
click at [454, 32] on icon at bounding box center [457, 33] width 7 height 7
type input "-00:05"
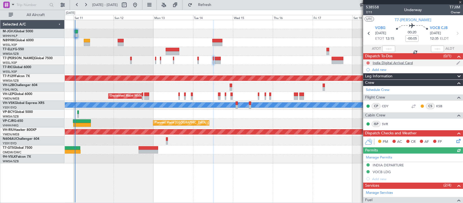
click at [367, 62] on button at bounding box center [367, 62] width 3 height 3
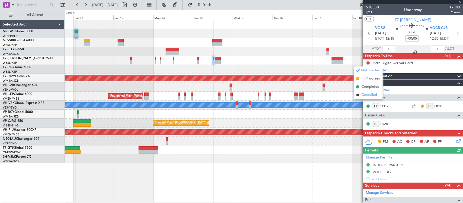
click at [367, 94] on span "Cancelled" at bounding box center [368, 94] width 15 height 5
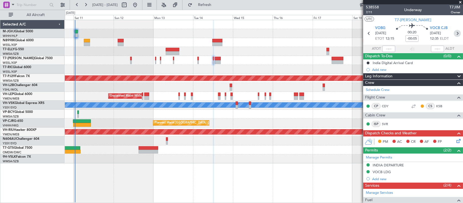
click at [454, 34] on icon at bounding box center [457, 33] width 7 height 7
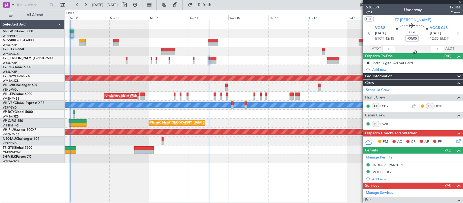
click at [284, 165] on div "Planned Maint Singapore (Seletar) Planned Maint Singapore (Seletar) Planned Mai…" at bounding box center [264, 111] width 398 height 183
type input "2"
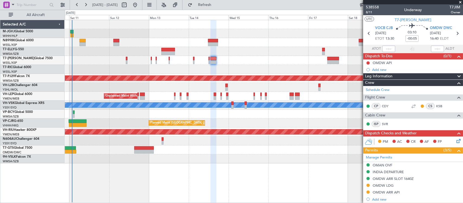
click at [293, 50] on div "Planned Maint [GEOGRAPHIC_DATA] ([GEOGRAPHIC_DATA] Intl)" at bounding box center [264, 51] width 398 height 9
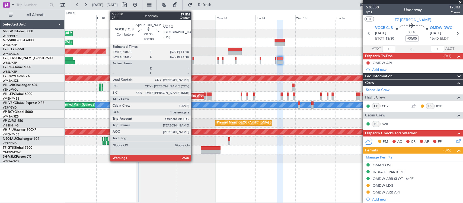
click at [194, 61] on div at bounding box center [194, 62] width 2 height 4
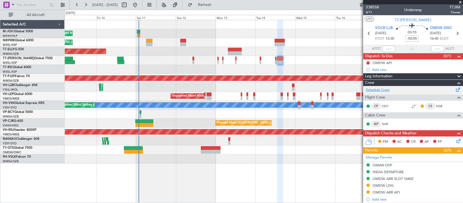
click at [380, 88] on link "Schedule Crew" at bounding box center [378, 89] width 24 height 5
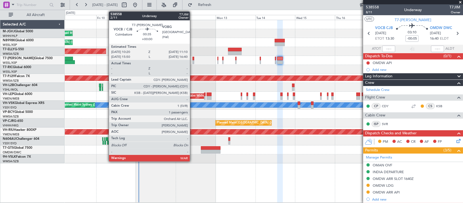
click at [193, 59] on div at bounding box center [194, 59] width 2 height 4
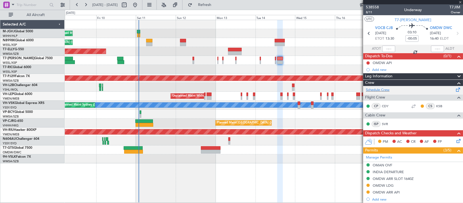
type input "1"
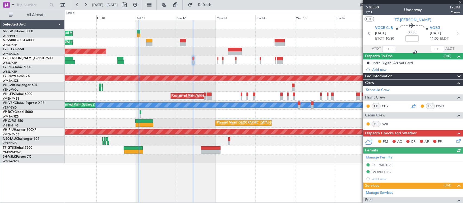
click at [410, 105] on div at bounding box center [413, 106] width 7 height 7
click at [454, 34] on icon at bounding box center [457, 33] width 7 height 7
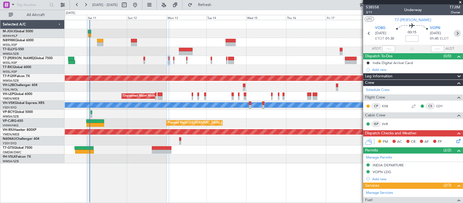
click at [454, 35] on icon at bounding box center [457, 33] width 7 height 7
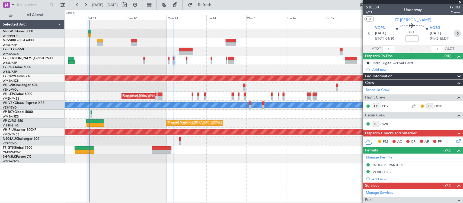
click at [455, 34] on icon at bounding box center [457, 33] width 7 height 7
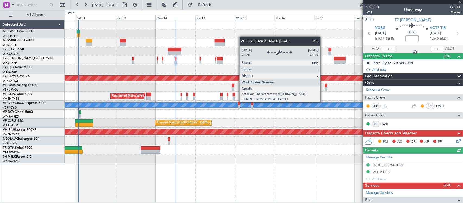
click at [312, 103] on div "MEL" at bounding box center [407, 104] width 906 height 5
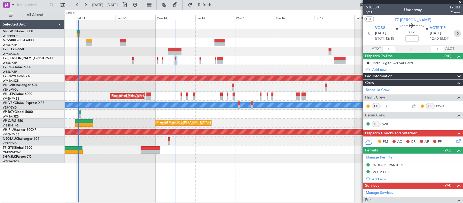
click at [454, 32] on icon at bounding box center [457, 33] width 7 height 7
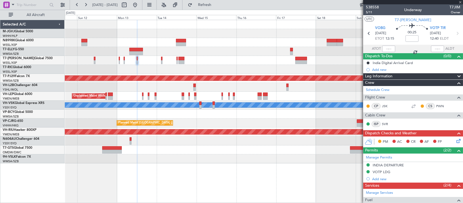
click at [277, 128] on div "Planned Maint Singapore (Seletar) Planned Maint Singapore (Seletar) Planned Mai…" at bounding box center [264, 91] width 398 height 143
click at [454, 33] on icon at bounding box center [457, 33] width 7 height 7
type input "-00:05"
click at [454, 36] on icon at bounding box center [457, 33] width 7 height 7
type input "2"
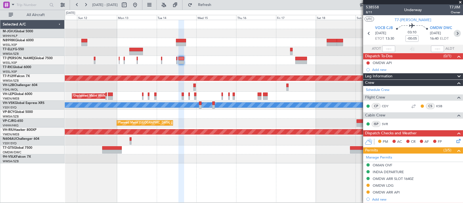
click at [454, 34] on icon at bounding box center [457, 33] width 7 height 7
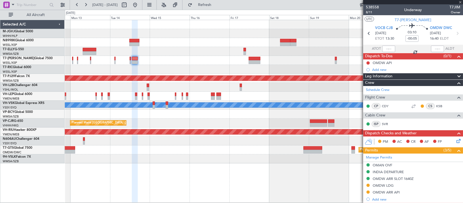
click at [250, 126] on div "Planned Maint [GEOGRAPHIC_DATA] ([GEOGRAPHIC_DATA] Intl)" at bounding box center [264, 122] width 398 height 9
type input "+00:30"
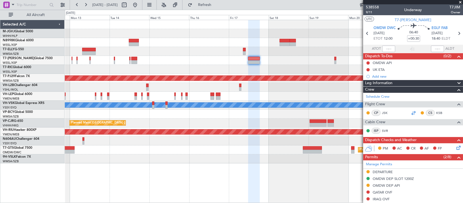
click at [411, 113] on div at bounding box center [413, 113] width 7 height 7
click at [455, 33] on icon at bounding box center [458, 33] width 7 height 7
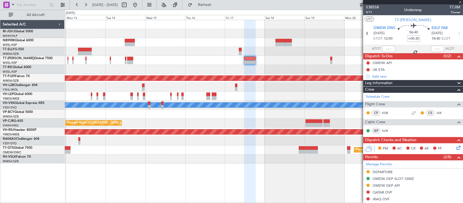
type input "3"
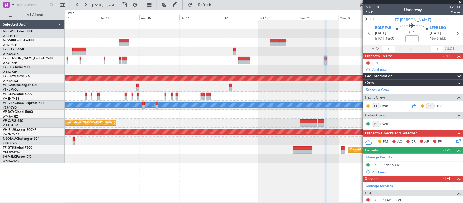
click at [411, 107] on div at bounding box center [413, 106] width 7 height 7
click at [219, 98] on div "Unplanned Maint Wichita (Wichita Mid-continent)" at bounding box center [264, 96] width 398 height 9
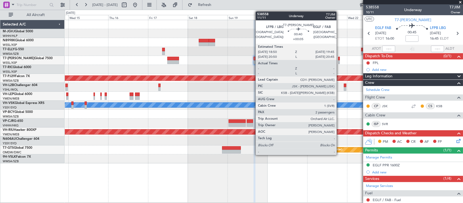
click at [339, 60] on div at bounding box center [339, 62] width 2 height 4
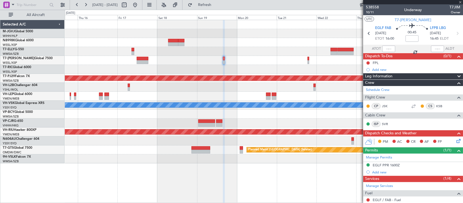
click at [287, 94] on div at bounding box center [264, 96] width 398 height 9
type input "+00:05"
type input "2"
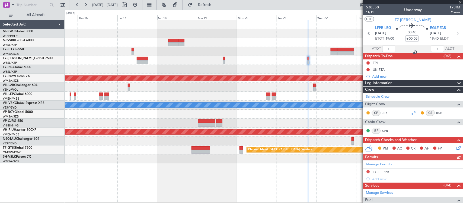
click at [410, 111] on div at bounding box center [413, 113] width 7 height 7
click at [318, 71] on div at bounding box center [264, 69] width 398 height 9
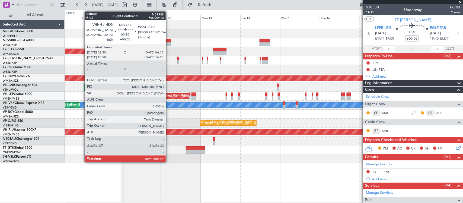
click at [168, 43] on div at bounding box center [168, 44] width 6 height 4
click at [168, 42] on div at bounding box center [168, 41] width 6 height 4
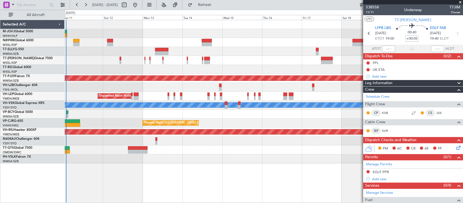
click at [252, 96] on div "Unplanned Maint Wichita (Wichita Mid-continent)" at bounding box center [264, 96] width 398 height 9
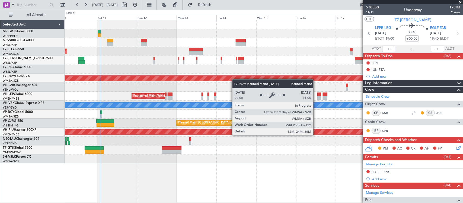
click at [312, 79] on div "Planned Maint [GEOGRAPHIC_DATA] (Sultan [PERSON_NAME] [PERSON_NAME] - Subang)" at bounding box center [264, 78] width 398 height 9
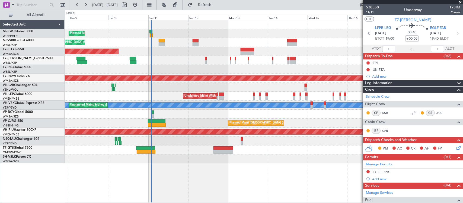
click at [243, 83] on div "Planned Maint Singapore (Seletar) Planned Maint Singapore (Seletar) Planned Mai…" at bounding box center [264, 91] width 398 height 143
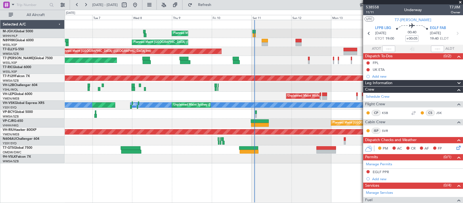
click at [322, 83] on div "Planned Maint Singapore (Seletar) Planned Maint Singapore (Seletar) Planned Mai…" at bounding box center [264, 91] width 398 height 143
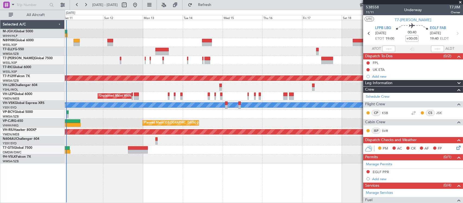
click at [63, 81] on div "Planned Maint Singapore (Seletar) Planned Maint Singapore (Seletar) Planned Mai…" at bounding box center [231, 106] width 463 height 193
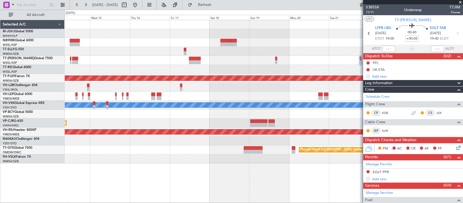
click at [86, 80] on div "Planned Maint [GEOGRAPHIC_DATA] (Sultan [PERSON_NAME] [PERSON_NAME] - Subang)" at bounding box center [264, 78] width 1192 height 5
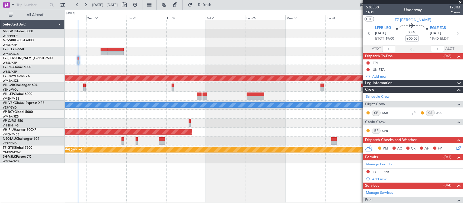
click at [81, 84] on div "Planned Maint Kuala Lumpur (Sultan Abdul Aziz Shah - Subang) MEL Planned Maint …" at bounding box center [264, 91] width 398 height 143
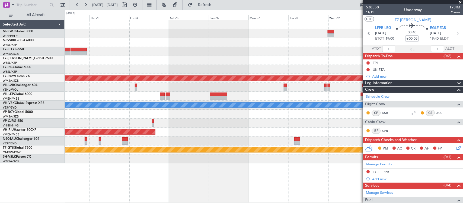
click at [260, 81] on div "Planned Maint [GEOGRAPHIC_DATA] (Sultan [PERSON_NAME] [PERSON_NAME] - Subang)" at bounding box center [264, 78] width 398 height 9
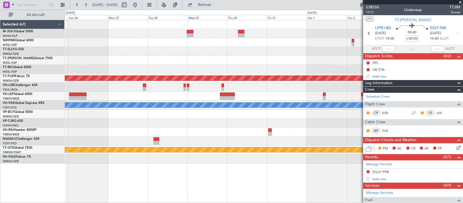
click at [83, 89] on div at bounding box center [264, 87] width 398 height 9
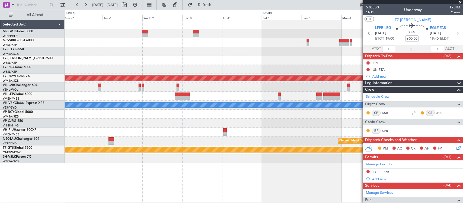
click at [71, 89] on div at bounding box center [264, 87] width 398 height 9
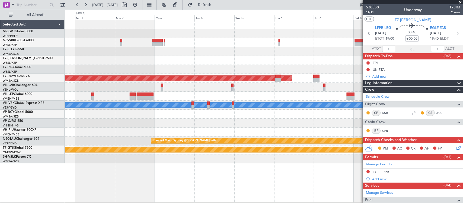
click at [223, 98] on div "Planned Maint Kuala Lumpur (Sultan Abdul Aziz Shah - Subang) MEL Planned Maint …" at bounding box center [264, 91] width 398 height 143
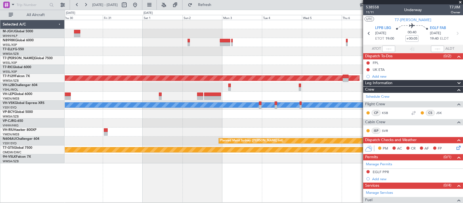
click at [128, 93] on div at bounding box center [264, 96] width 398 height 9
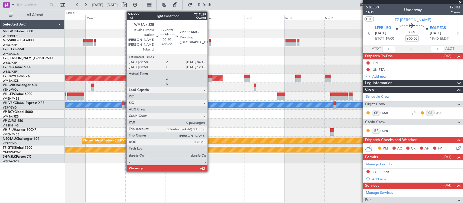
click at [210, 79] on div at bounding box center [209, 80] width 6 height 4
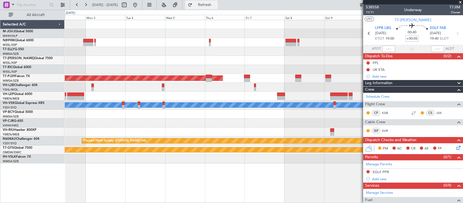
click at [216, 6] on span "Refresh" at bounding box center [204, 5] width 23 height 4
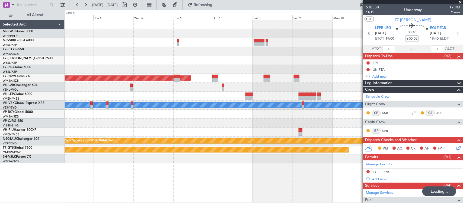
click at [243, 91] on div at bounding box center [264, 87] width 398 height 9
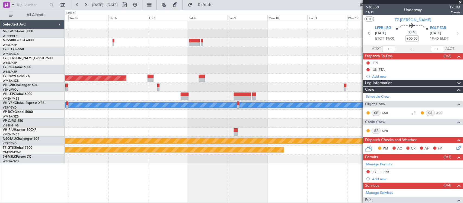
click at [182, 60] on div at bounding box center [264, 60] width 398 height 9
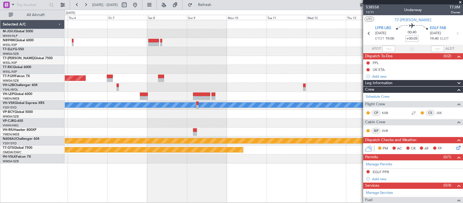
click at [160, 48] on div at bounding box center [264, 51] width 398 height 9
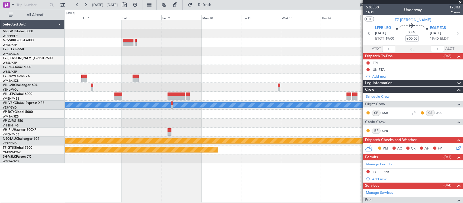
click at [316, 68] on div at bounding box center [264, 69] width 398 height 9
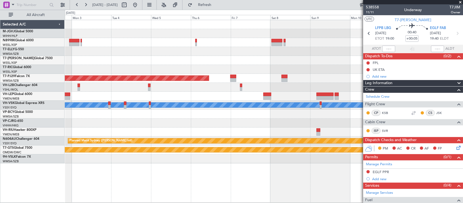
click at [283, 55] on div "Planned Maint [GEOGRAPHIC_DATA] (Sultan [PERSON_NAME] [PERSON_NAME] - Subang) […" at bounding box center [264, 91] width 398 height 143
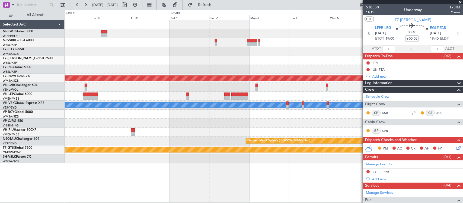
click at [289, 56] on div at bounding box center [264, 60] width 398 height 9
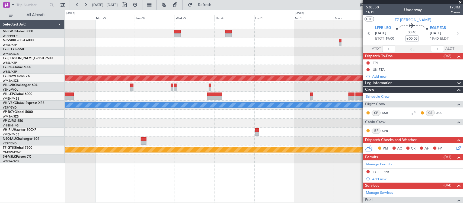
click at [285, 60] on div "Planned Maint [GEOGRAPHIC_DATA] (Sultan [PERSON_NAME] [PERSON_NAME] - Subang) […" at bounding box center [264, 91] width 398 height 143
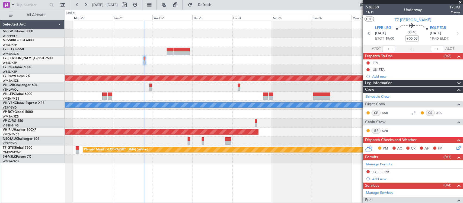
click at [285, 57] on div at bounding box center [264, 60] width 398 height 9
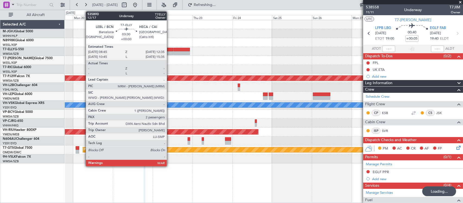
click at [169, 51] on div at bounding box center [170, 53] width 7 height 4
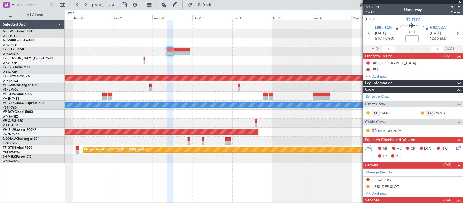
scroll to position [89, 0]
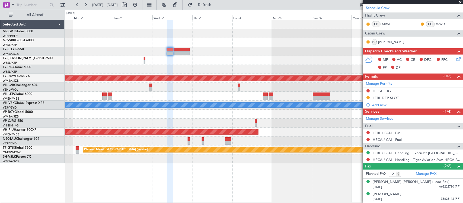
click at [319, 71] on div "Planned Maint [GEOGRAPHIC_DATA] (Sultan [PERSON_NAME] [PERSON_NAME] - Subang) […" at bounding box center [264, 91] width 398 height 143
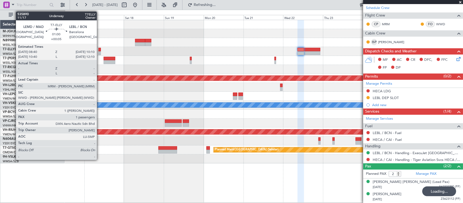
click at [100, 52] on div at bounding box center [99, 53] width 3 height 4
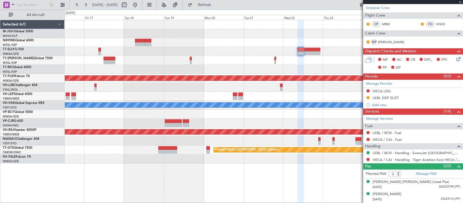
type input "+00:05"
type input "1"
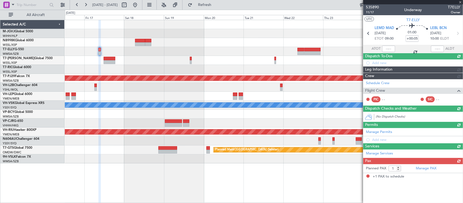
scroll to position [0, 0]
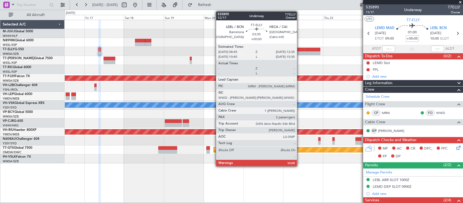
click at [300, 50] on div at bounding box center [300, 50] width 7 height 4
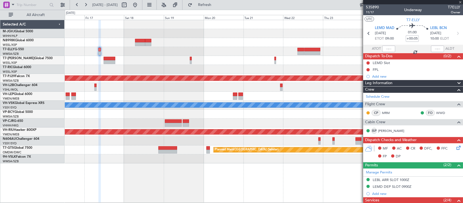
type input "2"
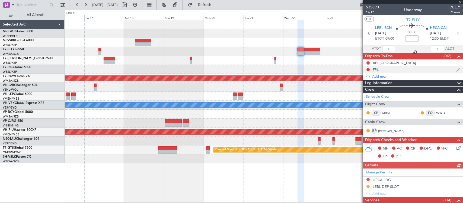
click at [378, 69] on div "FPL" at bounding box center [376, 69] width 6 height 5
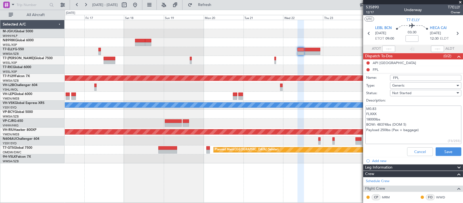
click at [376, 113] on textarea "M0.83 FLXXX 18000lbs BOW: 48374lbs (DOM 5) Payload 250lbs (Pax + baggage)" at bounding box center [413, 124] width 96 height 39
type textarea "M0.83 FL450 18000lbs BOW: 48374lbs (DOM 5) Payload 250lbs (Pax + baggage)"
click at [444, 149] on button "Save" at bounding box center [448, 151] width 26 height 9
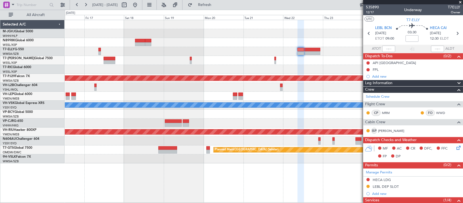
click at [276, 89] on div at bounding box center [264, 87] width 398 height 9
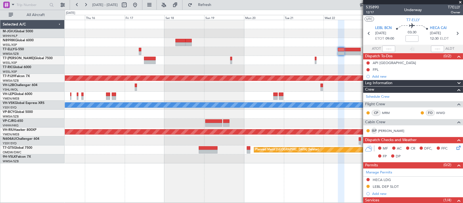
click at [195, 69] on div "Planned Maint Kuala Lumpur (Sultan Abdul Aziz Shah - Subang) MEL Planned Maint …" at bounding box center [264, 91] width 398 height 143
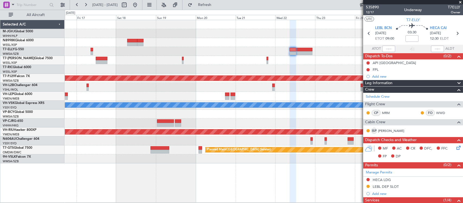
click at [246, 82] on div "Planned Maint [GEOGRAPHIC_DATA] (Sultan [PERSON_NAME] [PERSON_NAME] - Subang)" at bounding box center [264, 78] width 398 height 9
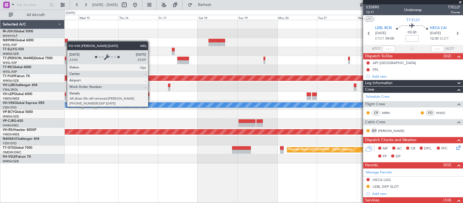
click at [280, 106] on div "MEL" at bounding box center [329, 104] width 1062 height 5
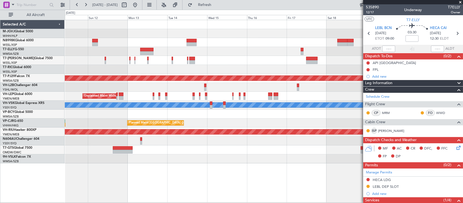
click at [267, 111] on div at bounding box center [264, 114] width 398 height 9
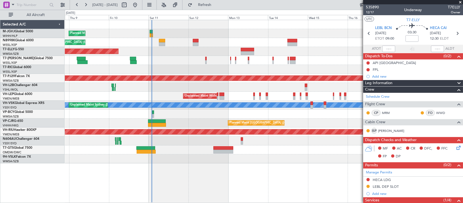
click at [169, 109] on div "MEL Unplanned Maint Sydney (Kingsford Smith Intl) Planned Maint Sydney (Kingsfo…" at bounding box center [264, 105] width 398 height 9
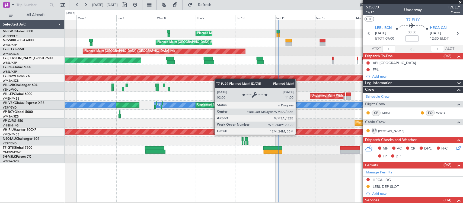
click at [304, 77] on div "Planned Maint [GEOGRAPHIC_DATA] (Sultan [PERSON_NAME] [PERSON_NAME] - Subang)" at bounding box center [264, 78] width 398 height 9
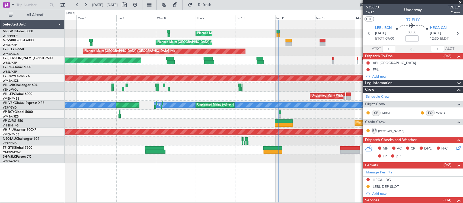
click at [293, 79] on div "Planned Maint [GEOGRAPHIC_DATA] (Sultan [PERSON_NAME] [PERSON_NAME] - Subang)" at bounding box center [264, 78] width 398 height 9
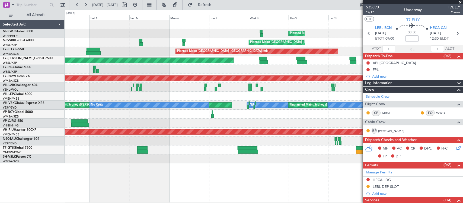
click at [277, 91] on div at bounding box center [264, 87] width 398 height 9
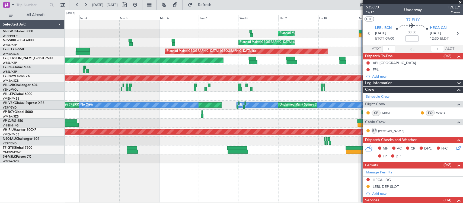
click at [275, 85] on div at bounding box center [264, 87] width 398 height 9
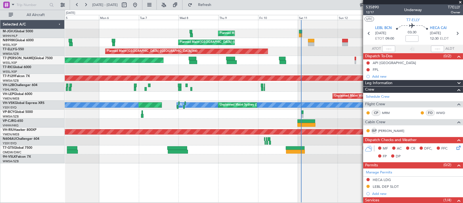
click at [252, 65] on div at bounding box center [264, 69] width 398 height 9
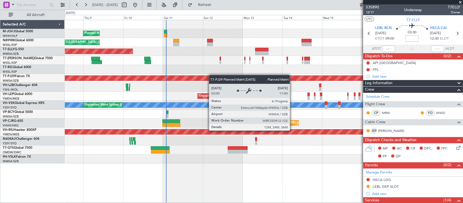
click at [144, 79] on div "Planned Maint Singapore (Seletar) Planned Maint Singapore (Seletar) Planned Mai…" at bounding box center [264, 91] width 398 height 143
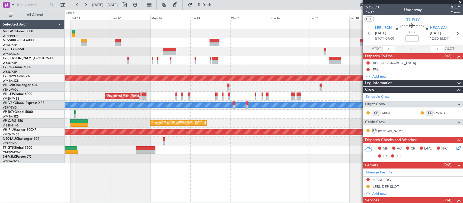
click at [249, 87] on div at bounding box center [264, 87] width 398 height 9
click at [226, 84] on div at bounding box center [264, 87] width 398 height 9
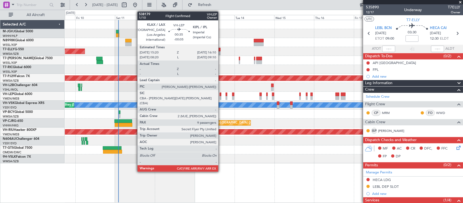
click at [221, 98] on div at bounding box center [221, 98] width 2 height 4
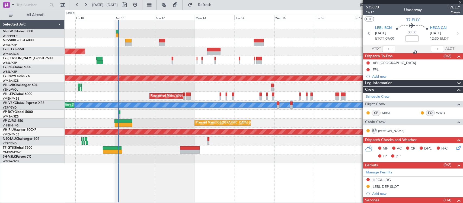
type input "-00:05"
type input "9"
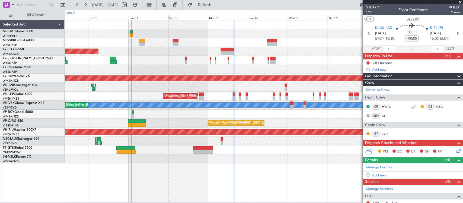
click at [158, 64] on div "Planned Maint [GEOGRAPHIC_DATA] (Seletar)" at bounding box center [264, 60] width 398 height 9
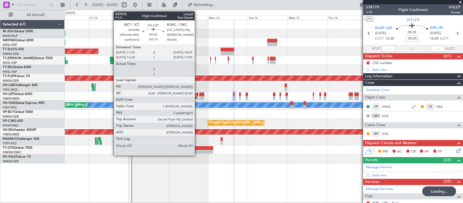
click at [197, 97] on div at bounding box center [197, 98] width 1 height 4
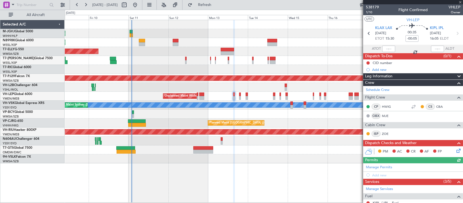
type input "-00:10"
type input "0"
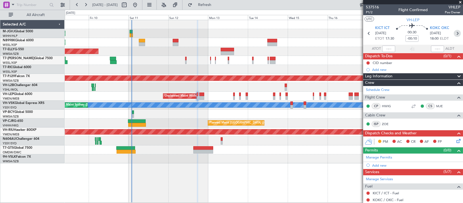
click at [454, 31] on icon at bounding box center [457, 33] width 7 height 7
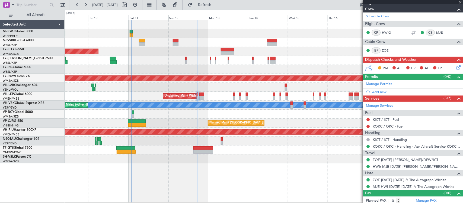
scroll to position [76, 0]
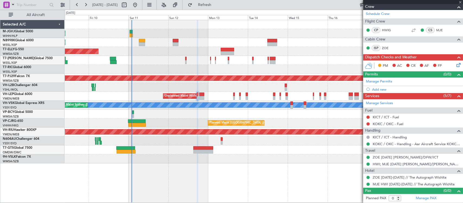
type input "+00:05"
type input "2"
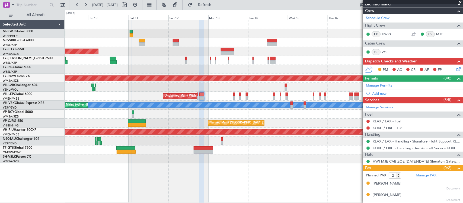
scroll to position [0, 0]
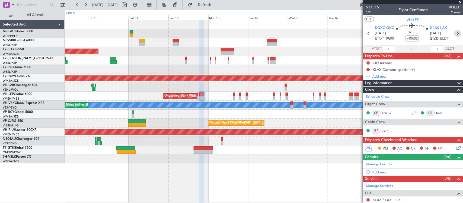
click at [454, 32] on icon at bounding box center [457, 33] width 7 height 7
type input "-00:05"
type input "9"
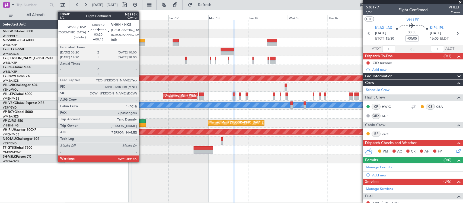
click at [141, 42] on div "Planned Maint [GEOGRAPHIC_DATA] (Seletar)" at bounding box center [264, 42] width 398 height 9
click at [143, 43] on div at bounding box center [142, 44] width 6 height 4
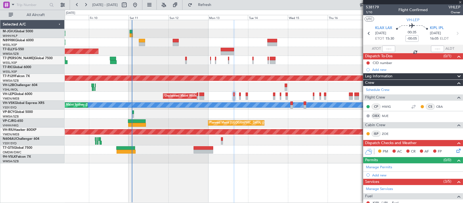
type input "+00:15"
type input "7"
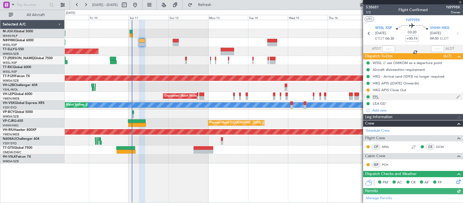
type input "[PERSON_NAME] (HHAFI)"
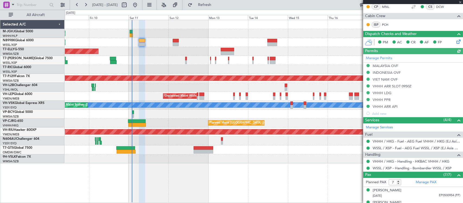
scroll to position [210, 0]
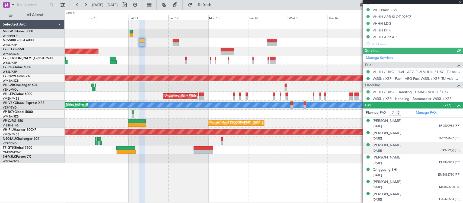
type input "[PERSON_NAME] (HHAFI)"
click at [383, 145] on div "Lixuan YU" at bounding box center [387, 145] width 29 height 5
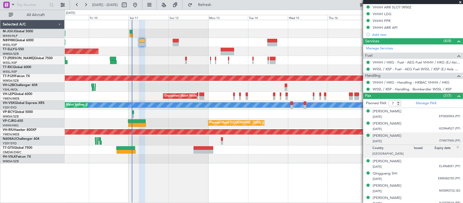
scroll to position [223, 0]
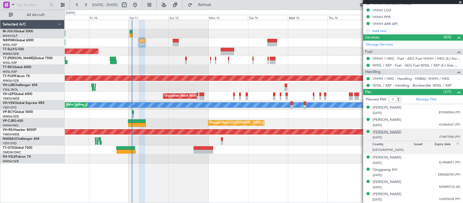
click at [382, 133] on div "Lixuan YU" at bounding box center [387, 131] width 29 height 5
click at [275, 84] on div at bounding box center [264, 87] width 398 height 9
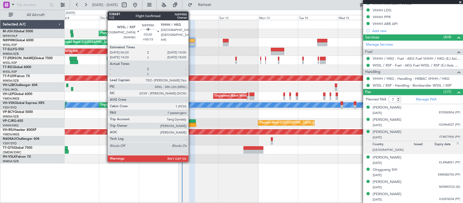
click at [191, 43] on div at bounding box center [192, 44] width 6 height 4
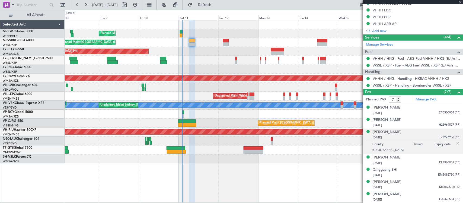
scroll to position [0, 0]
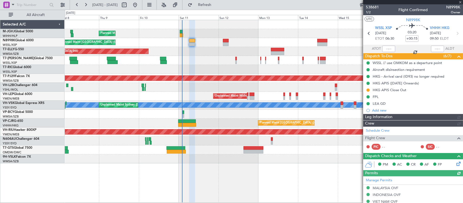
type input "[PERSON_NAME] (HHAFI)"
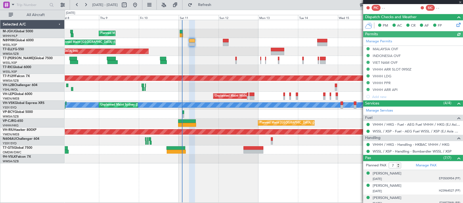
scroll to position [223, 0]
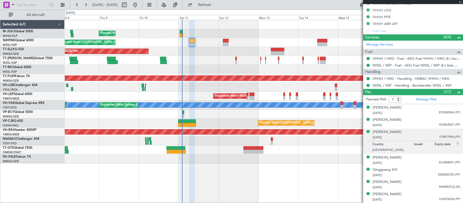
click at [455, 145] on img at bounding box center [457, 143] width 5 height 5
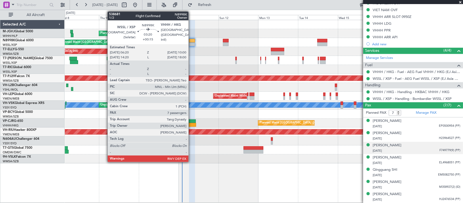
click at [191, 44] on div at bounding box center [192, 44] width 6 height 4
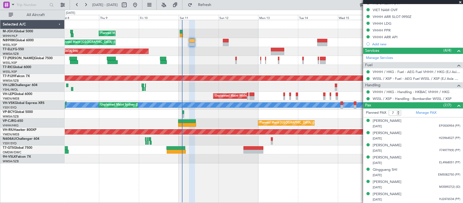
type input "[PERSON_NAME] (HHAFI)"
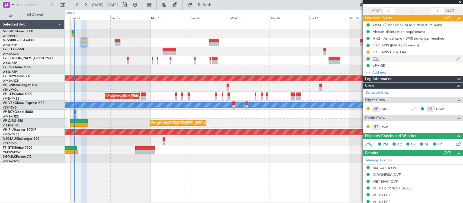
scroll to position [0, 0]
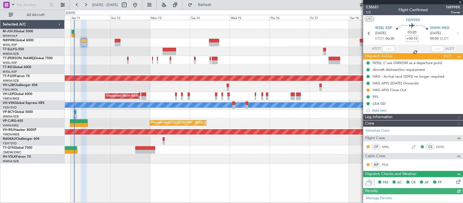
type input "[PERSON_NAME] (HHAFI)"
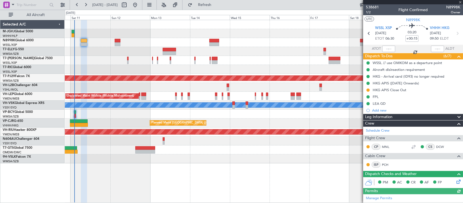
type input "[PERSON_NAME] (HHAFI)"
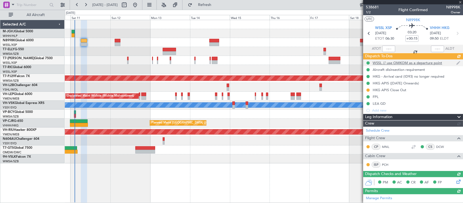
type input "[PERSON_NAME] (HHAFI)"
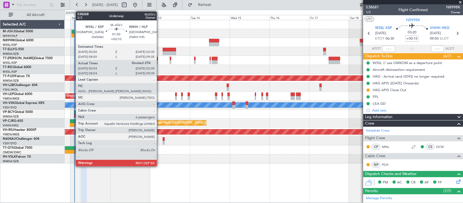
click at [73, 31] on div at bounding box center [73, 32] width 3 height 4
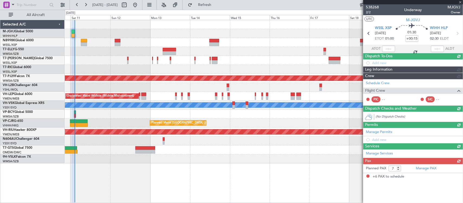
type input "+00:10"
type input "01:04"
type input "6"
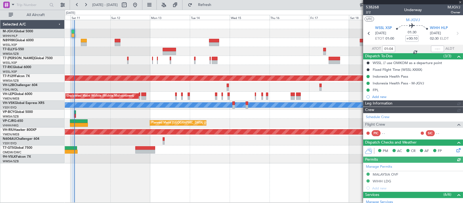
type input "[PERSON_NAME] (HHAFI)"
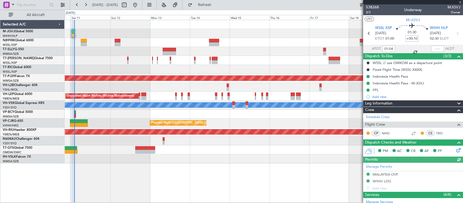
click at [433, 48] on div at bounding box center [437, 49] width 13 height 7
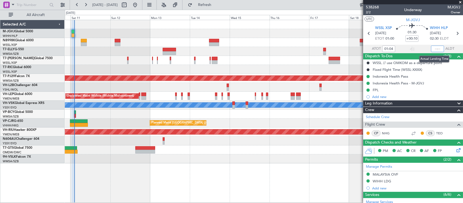
click at [434, 48] on input "text" at bounding box center [437, 49] width 13 height 7
type input "02:25"
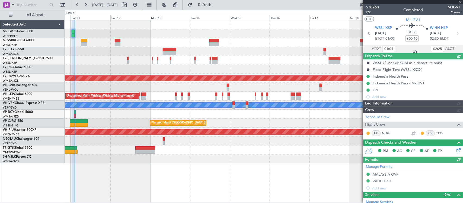
type input "[PERSON_NAME] (HHAFI)"
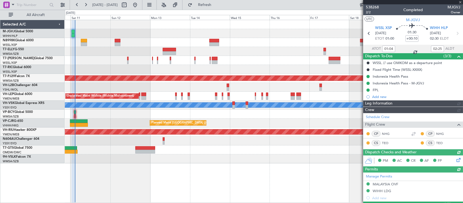
type input "[PERSON_NAME] (HHAFI)"
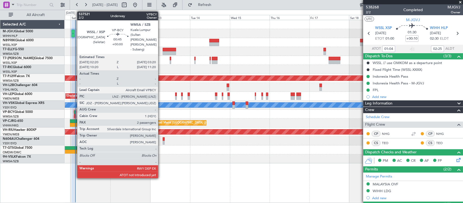
click at [75, 114] on div at bounding box center [75, 116] width 2 height 4
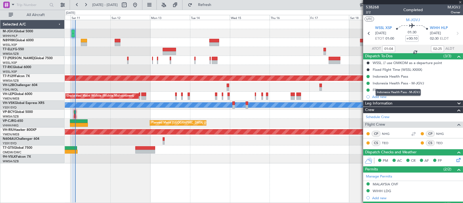
type input "2"
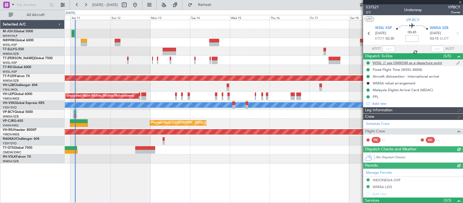
type input "[PERSON_NAME] (HHAFI)"
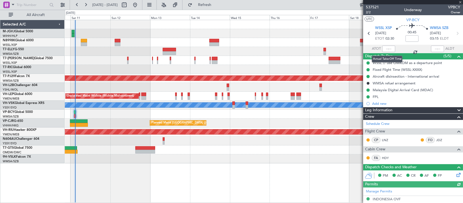
click at [389, 49] on div at bounding box center [388, 49] width 13 height 7
click at [388, 48] on input "text" at bounding box center [388, 49] width 13 height 7
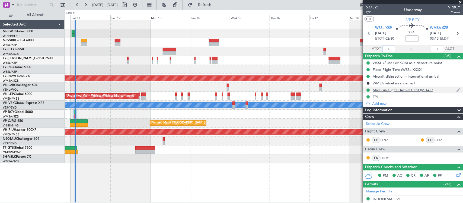
drag, startPoint x: 386, startPoint y: 52, endPoint x: 369, endPoint y: 87, distance: 39.2
click at [386, 52] on input "text" at bounding box center [388, 49] width 13 height 7
type input "02:46"
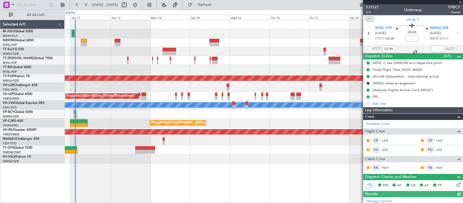
type input "[PERSON_NAME] (HHAFI)"
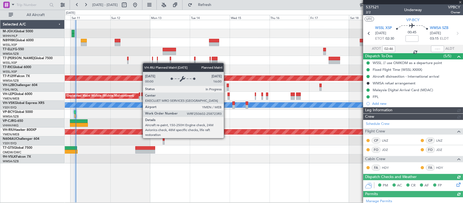
type input "[PERSON_NAME] (HHAFI)"
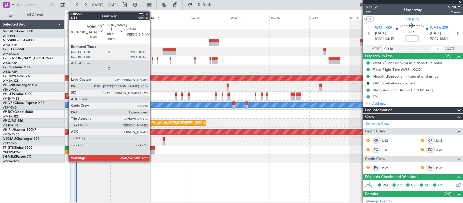
click at [152, 62] on div at bounding box center [152, 62] width 1 height 4
type input "1"
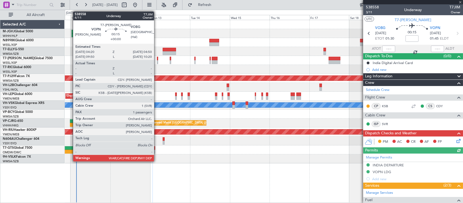
click at [157, 62] on div at bounding box center [157, 62] width 1 height 4
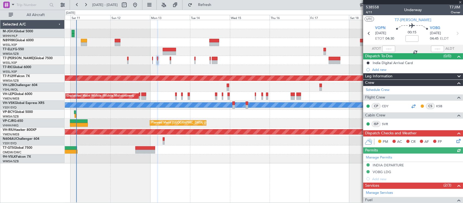
click at [410, 104] on div at bounding box center [413, 106] width 7 height 7
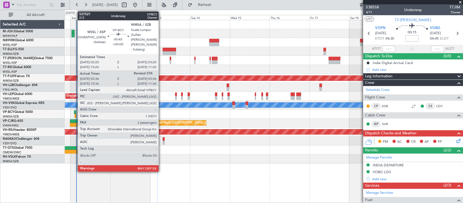
click at [75, 114] on div at bounding box center [76, 116] width 2 height 4
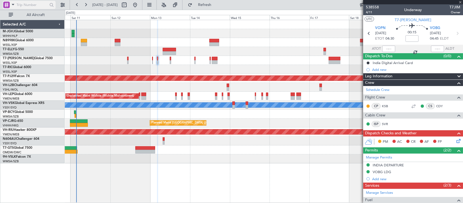
type input "02:46"
type input "2"
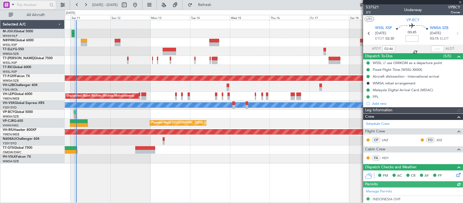
type input "[PERSON_NAME] (HHAFI)"
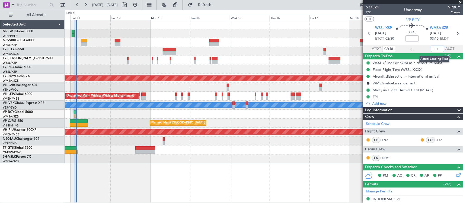
click at [435, 49] on input "text" at bounding box center [437, 49] width 13 height 7
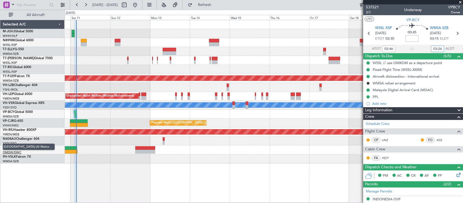
type input "03:26"
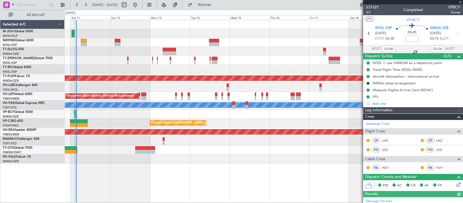
type input "[PERSON_NAME] (HHAFI)"
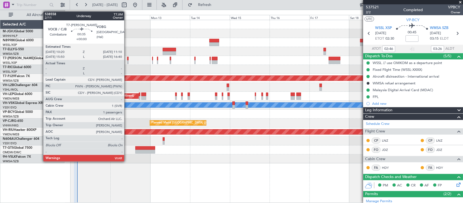
click at [127, 62] on div at bounding box center [128, 62] width 2 height 4
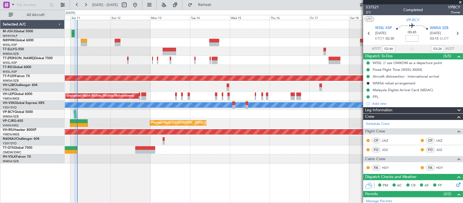
type input "[PERSON_NAME] (HHAFI)"
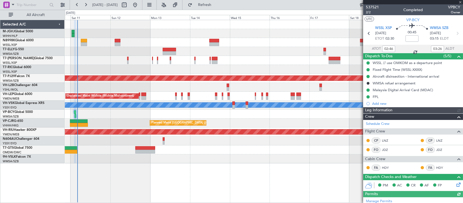
type input "[PERSON_NAME] (HHAFI)"
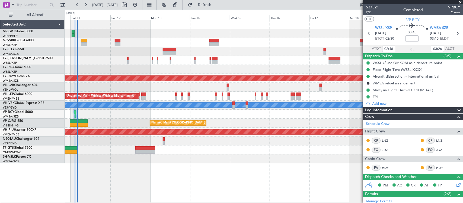
click at [259, 85] on div at bounding box center [264, 87] width 398 height 9
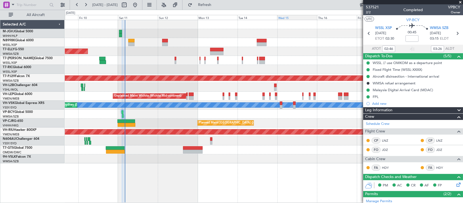
type input "10:46"
type input "11:26"
type input "02:46"
type input "03:26"
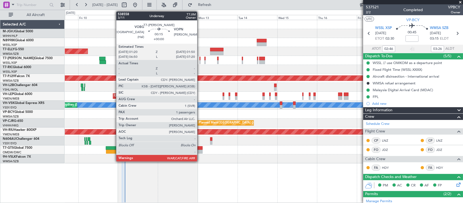
click at [200, 60] on div at bounding box center [200, 59] width 1 height 4
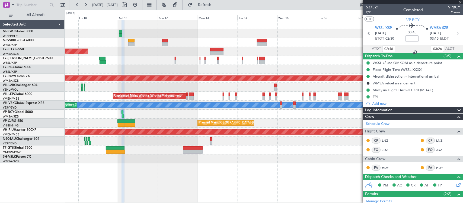
type input "1"
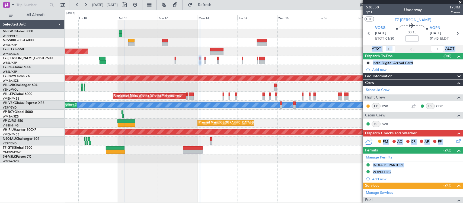
drag, startPoint x: 452, startPoint y: 31, endPoint x: 442, endPoint y: 43, distance: 15.2
click at [442, 43] on body "09 Oct 2025 - 19 Oct 2025 Refresh Quick Links All Aircraft Planned Maint Singap…" at bounding box center [231, 101] width 463 height 203
click at [454, 33] on icon at bounding box center [457, 33] width 7 height 7
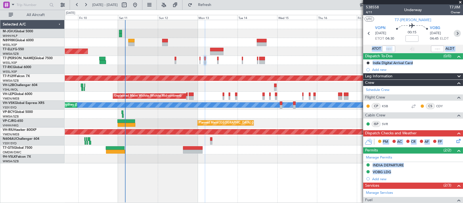
click at [456, 33] on icon at bounding box center [457, 33] width 7 height 7
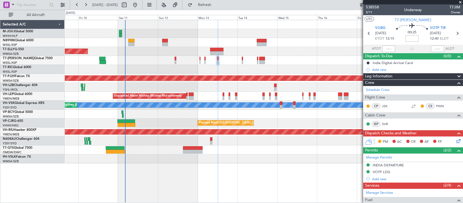
click at [281, 63] on div "Planned Maint [GEOGRAPHIC_DATA] (Seletar)" at bounding box center [264, 60] width 398 height 9
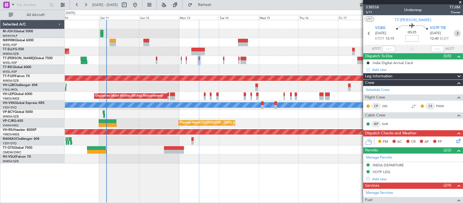
click at [454, 33] on icon at bounding box center [457, 33] width 7 height 7
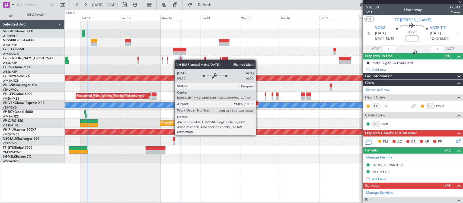
click at [240, 132] on div "Planned Maint [GEOGRAPHIC_DATA] ([GEOGRAPHIC_DATA])" at bounding box center [153, 131] width 941 height 5
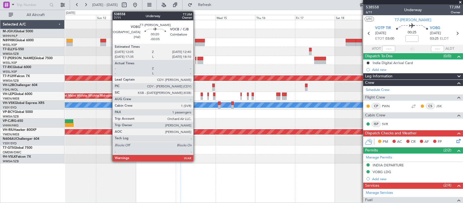
click at [196, 63] on div at bounding box center [195, 62] width 1 height 4
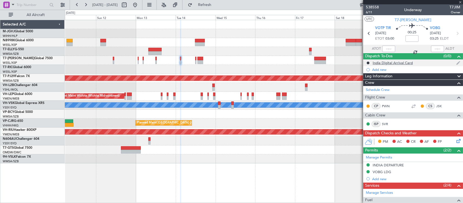
type input "-00:05"
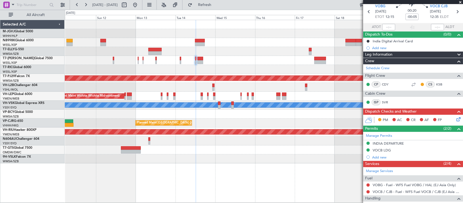
scroll to position [62, 0]
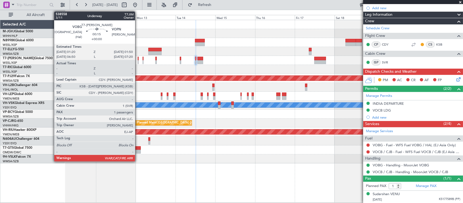
click at [138, 61] on div at bounding box center [138, 62] width 1 height 4
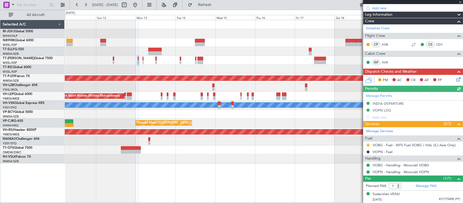
click at [368, 145] on button at bounding box center [367, 144] width 3 height 3
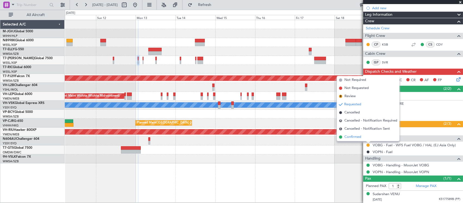
click at [360, 139] on span "Confirmed" at bounding box center [352, 136] width 17 height 5
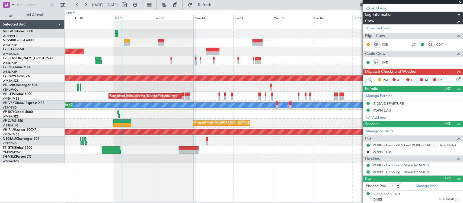
click at [206, 66] on div at bounding box center [264, 69] width 398 height 9
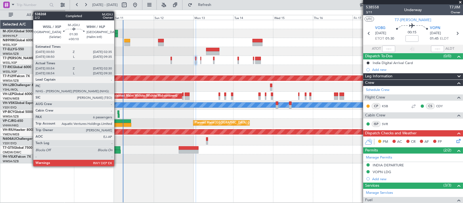
click at [117, 34] on div at bounding box center [116, 35] width 3 height 4
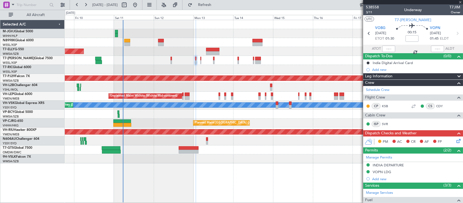
type input "+00:10"
type input "01:04"
type input "02:25"
type input "6"
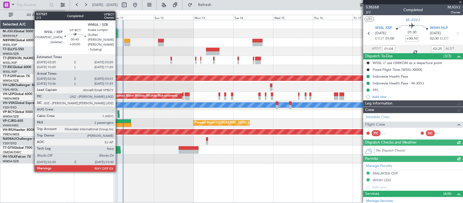
type input "[PERSON_NAME] (HHAFI)"
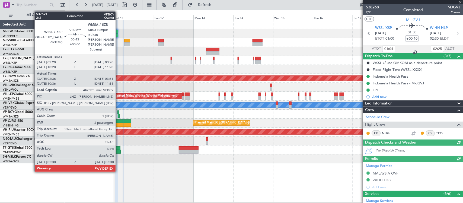
click at [118, 116] on div at bounding box center [119, 116] width 2 height 4
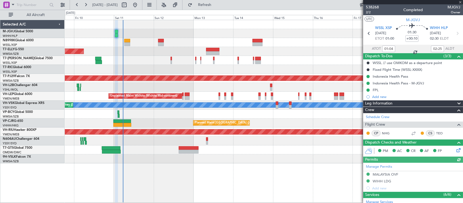
type input "02:46"
type input "03:26"
type input "2"
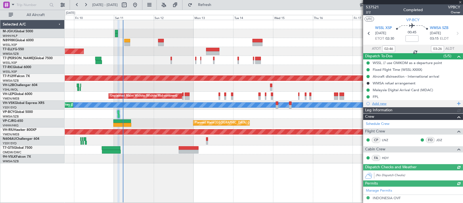
type input "[PERSON_NAME] (HHAFI)"
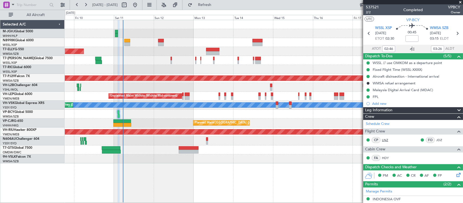
click at [384, 140] on link "LNZ" at bounding box center [388, 139] width 12 height 5
type input "[PERSON_NAME] (HHAFI)"
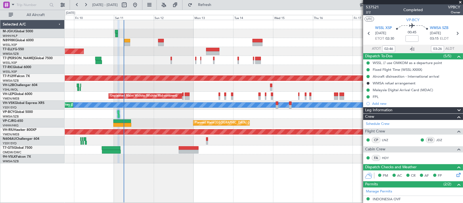
type input "[PERSON_NAME] (HHAFI)"
